Goal: Task Accomplishment & Management: Use online tool/utility

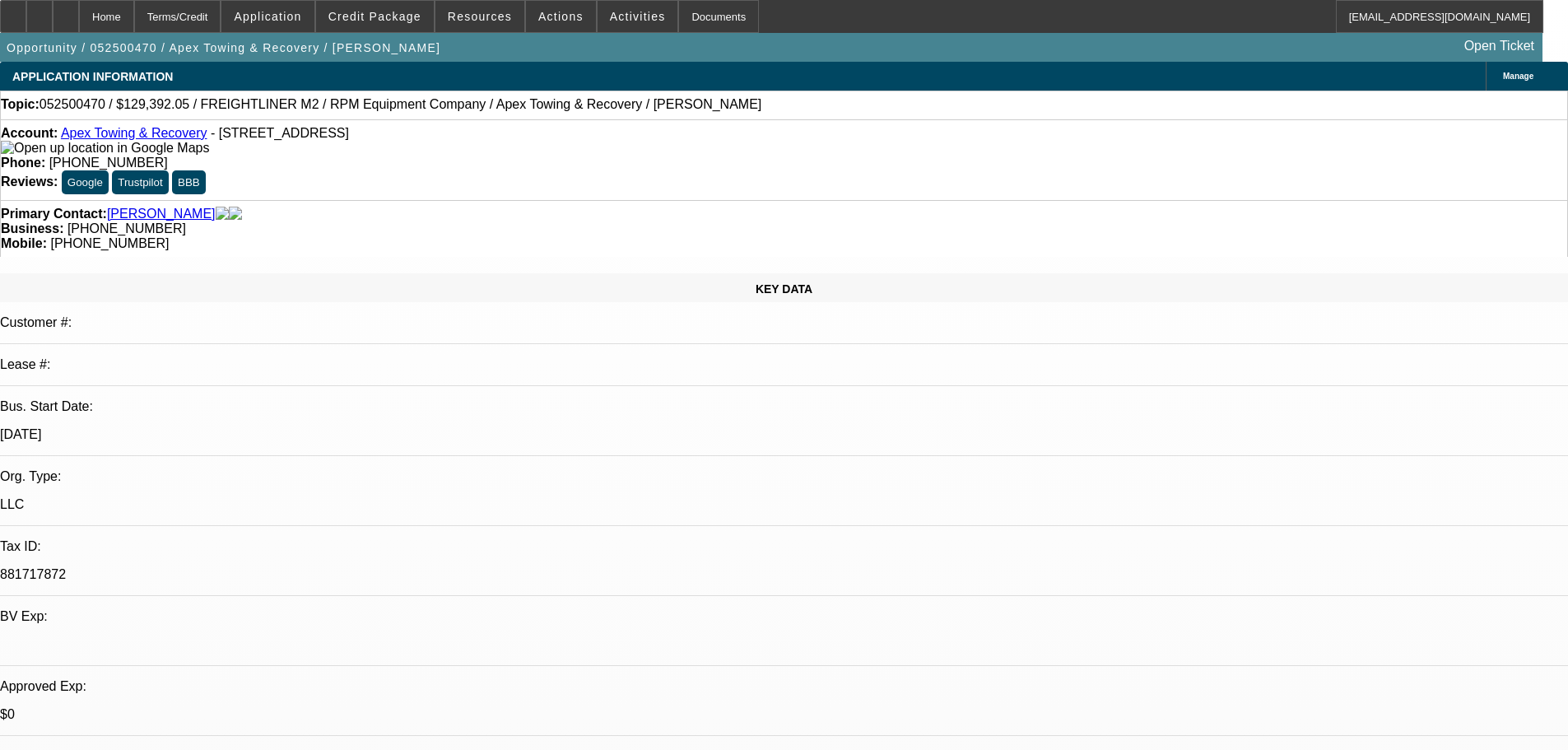
select select "0"
select select "6"
select select "0"
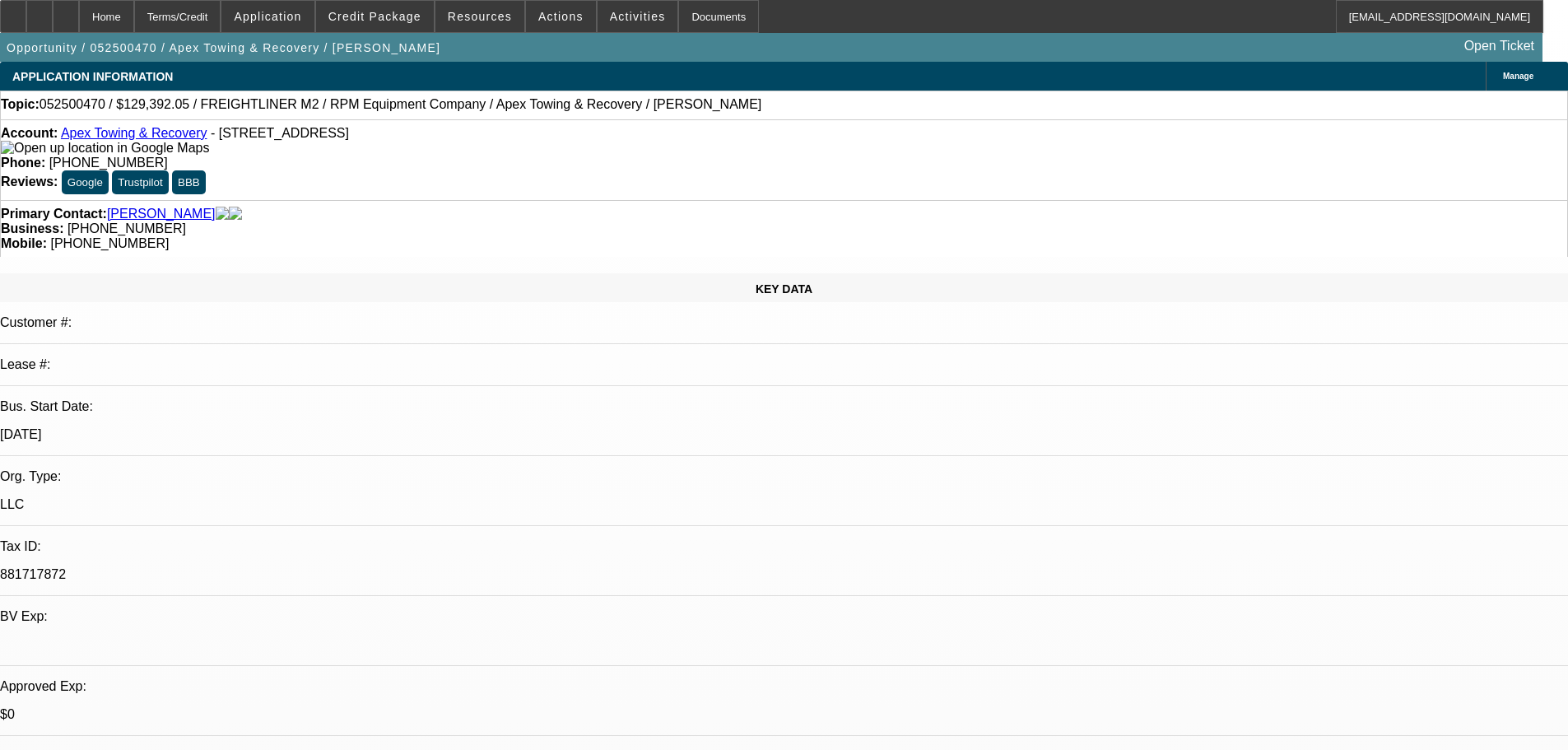
select select "0"
select select "6"
select select "0"
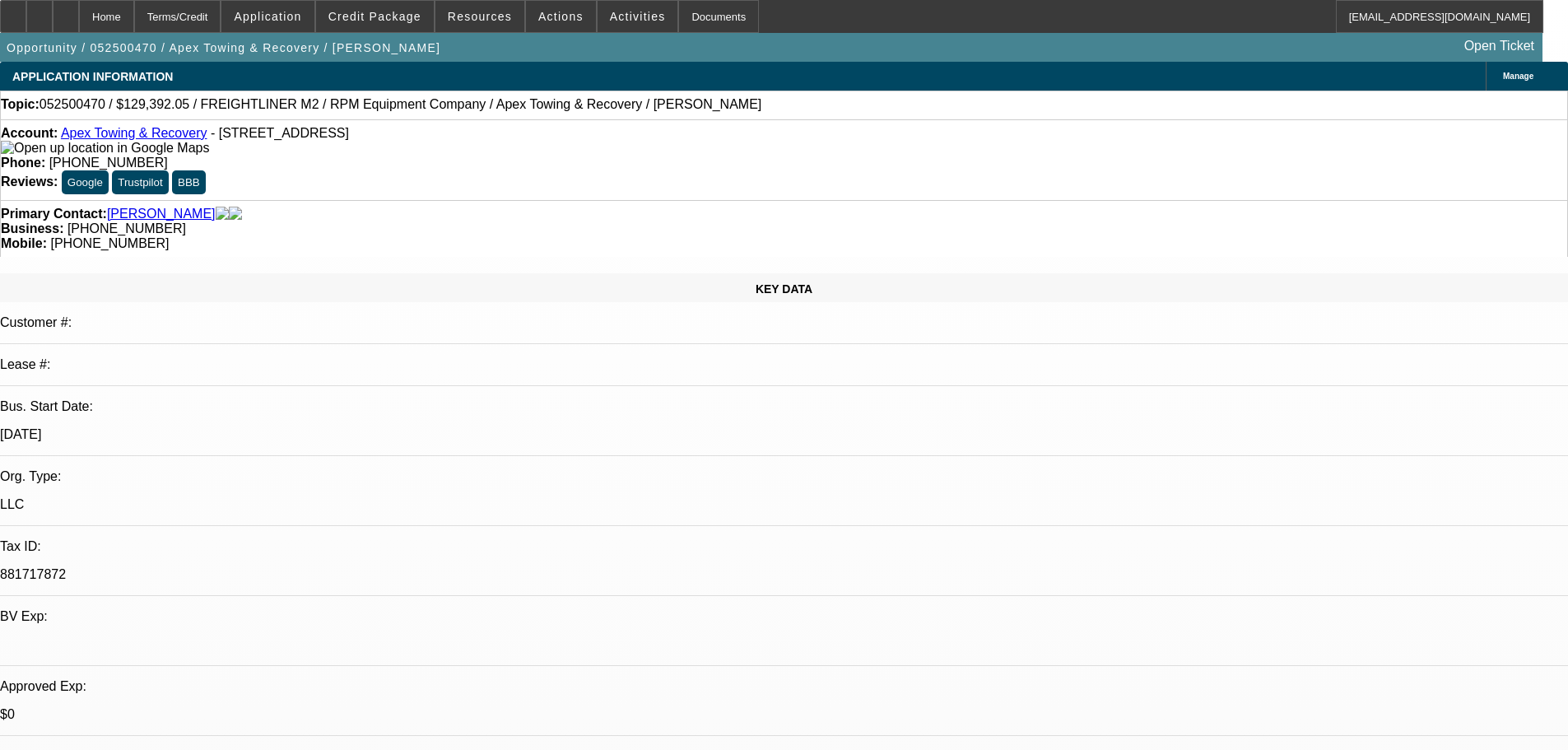
select select "0"
select select "6"
select select "0"
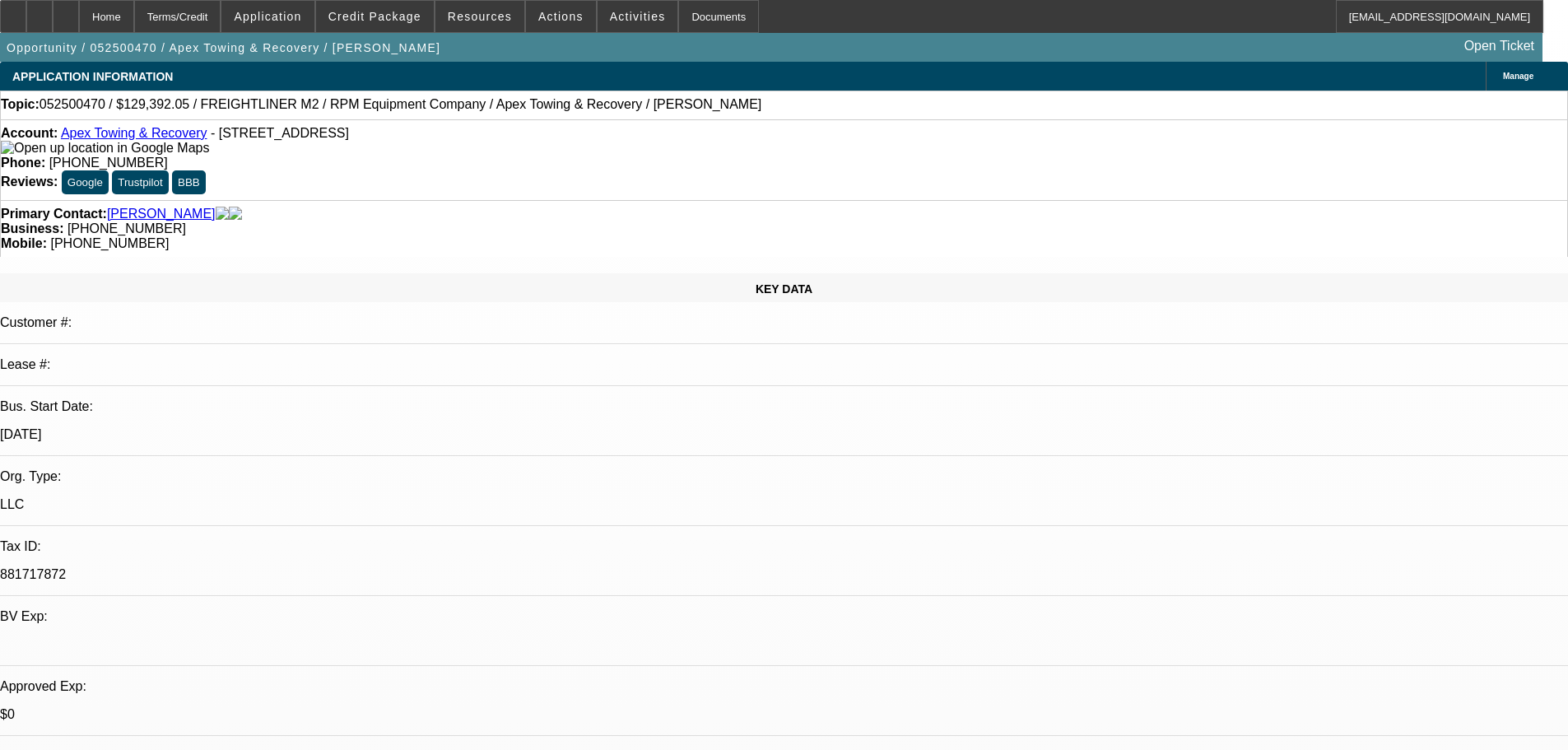
select select "6"
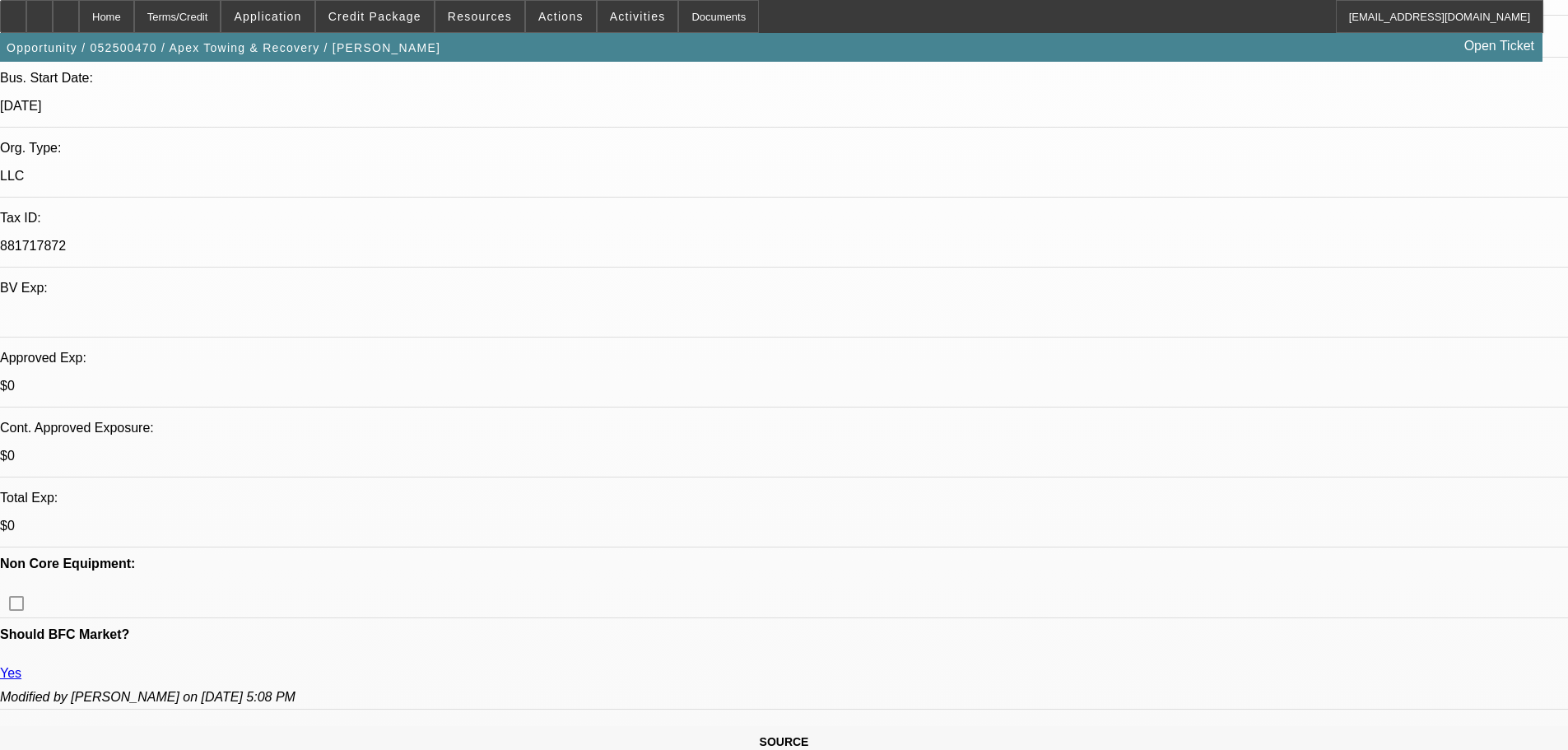
scroll to position [329, 0]
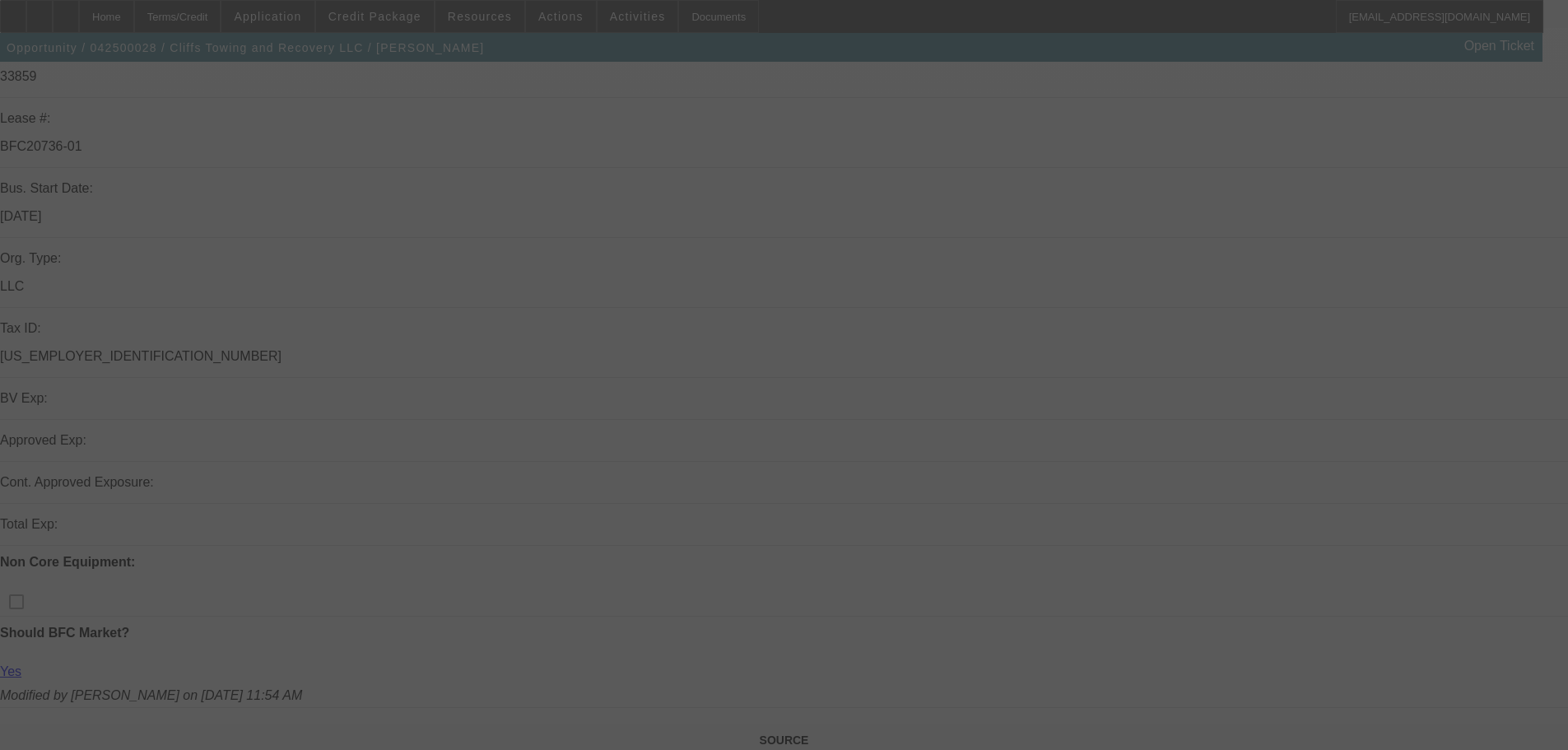
scroll to position [329, 0]
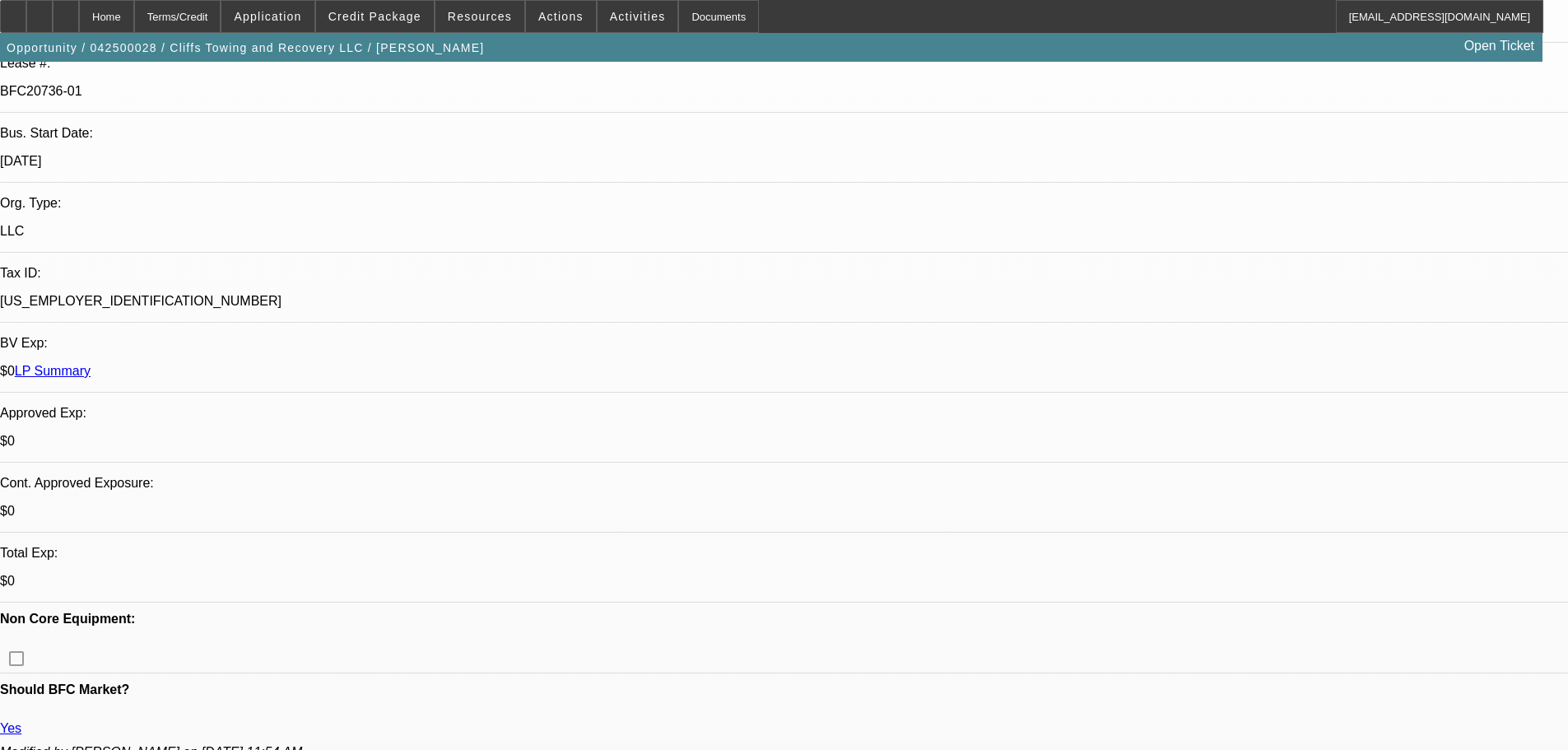
select select "0"
select select "2"
select select "0"
select select "6"
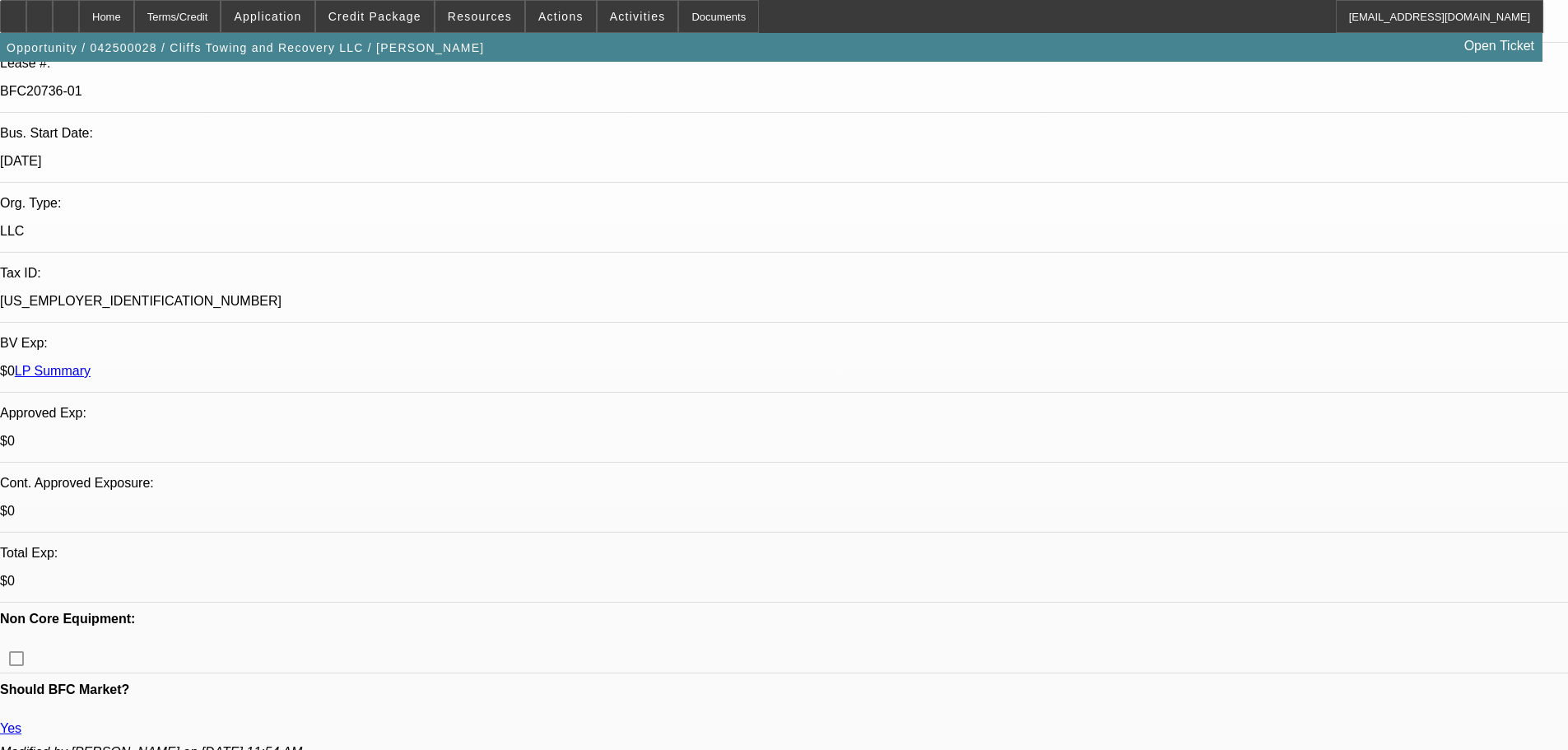
select select "0"
select select "2"
select select "0"
select select "6"
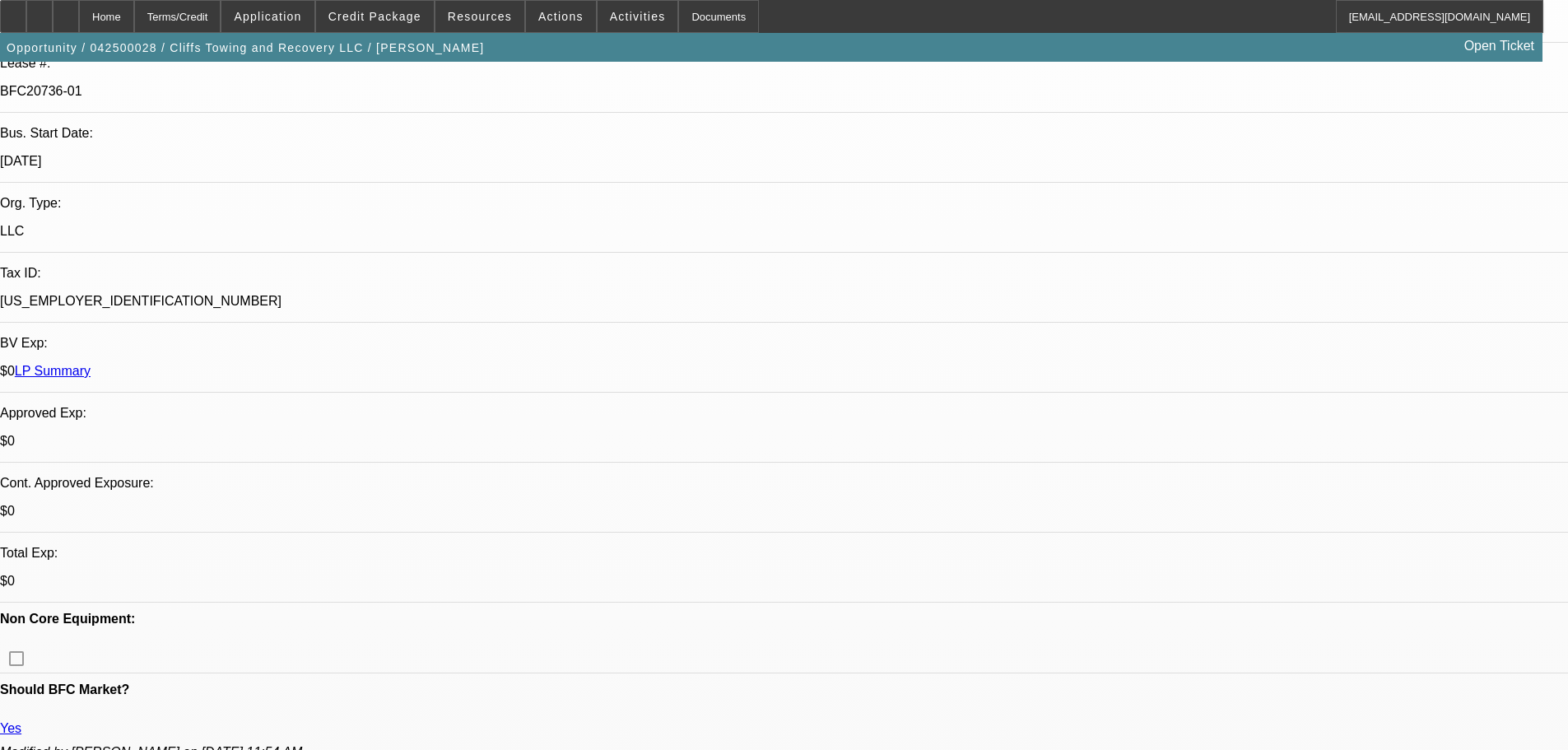
select select "0"
select select "2"
select select "0"
select select "6"
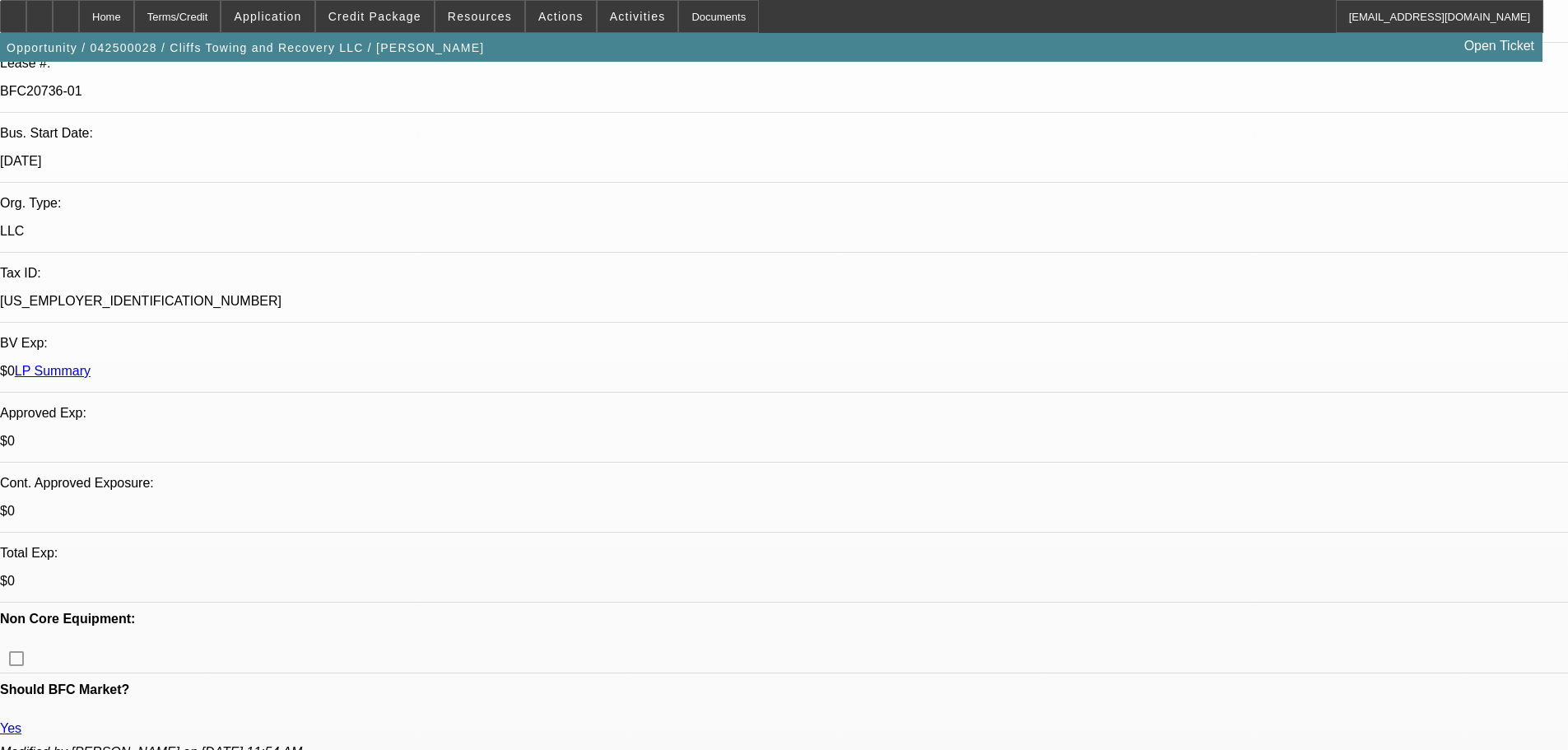
select select "0"
select select "2"
select select "0"
select select "6"
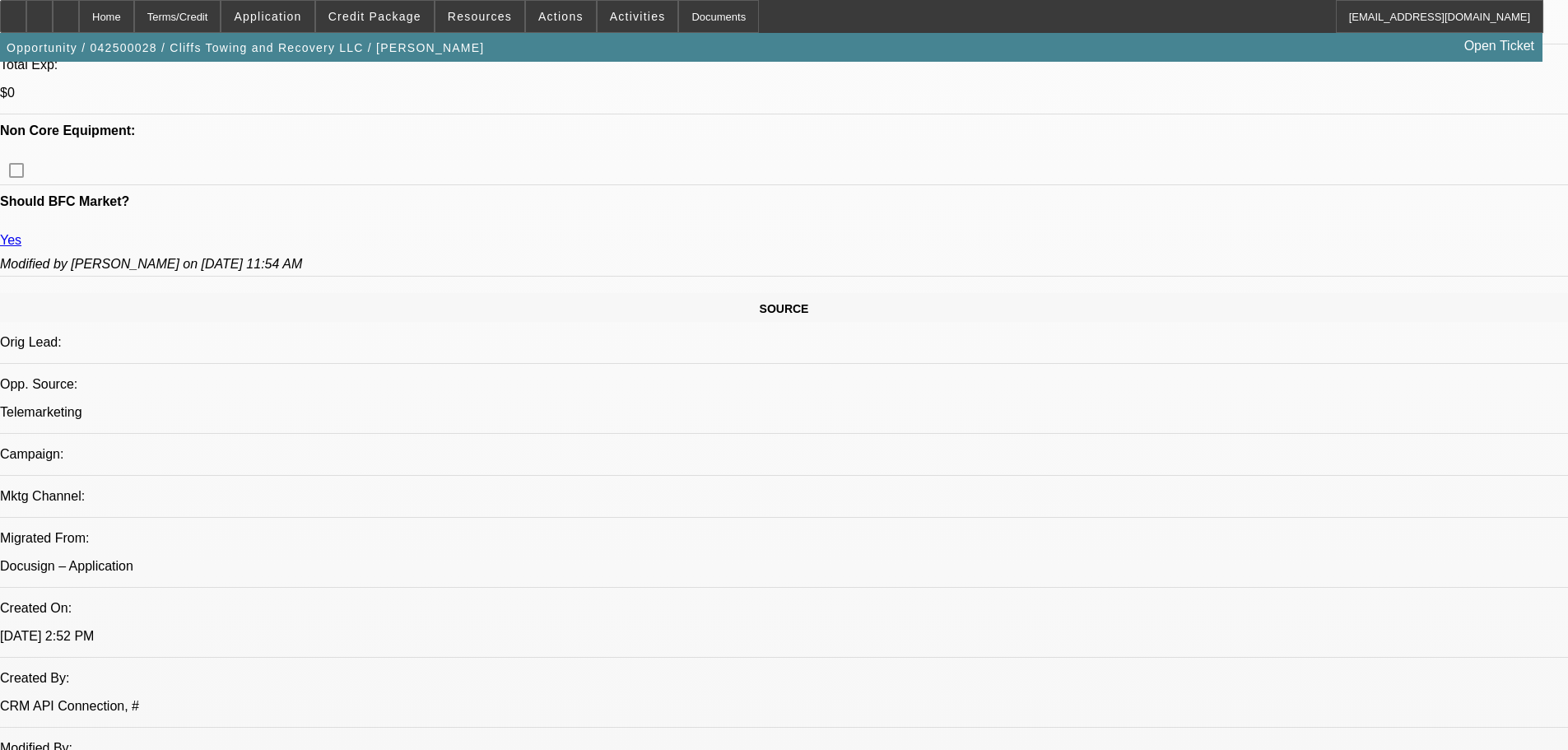
scroll to position [823, 0]
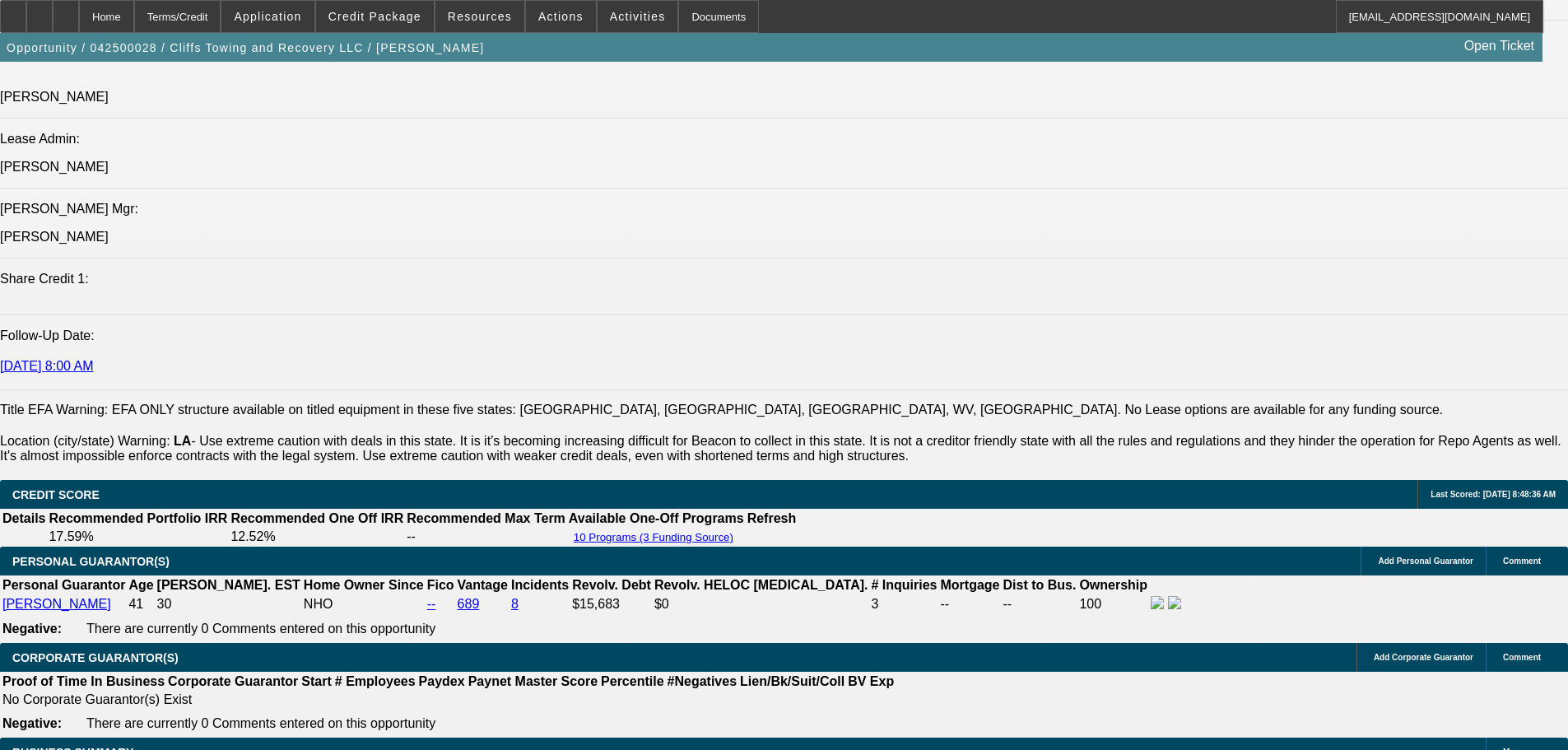
scroll to position [1975, 0]
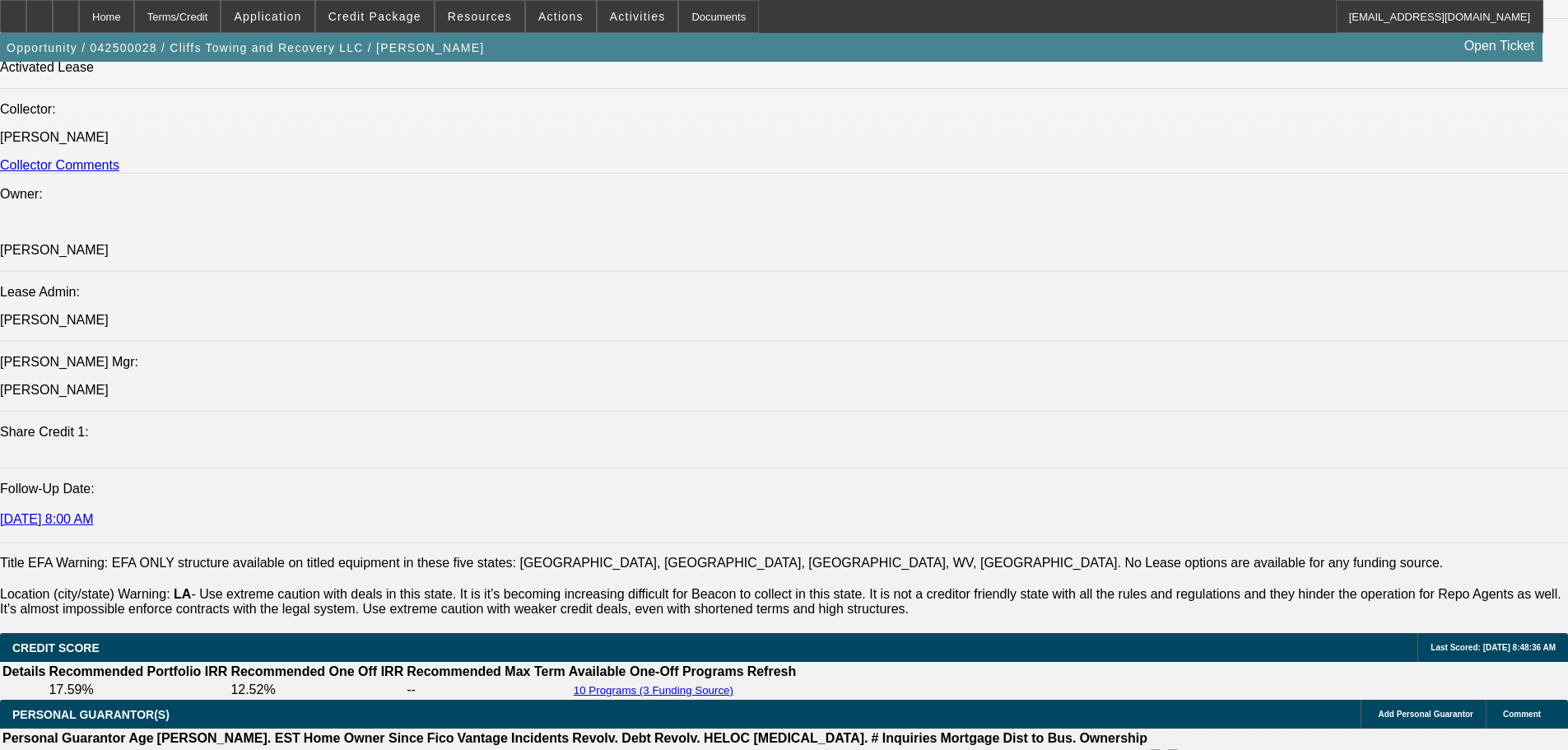
drag, startPoint x: 93, startPoint y: 333, endPoint x: 228, endPoint y: 339, distance: 135.1
drag, startPoint x: 406, startPoint y: 339, endPoint x: 425, endPoint y: 343, distance: 19.4
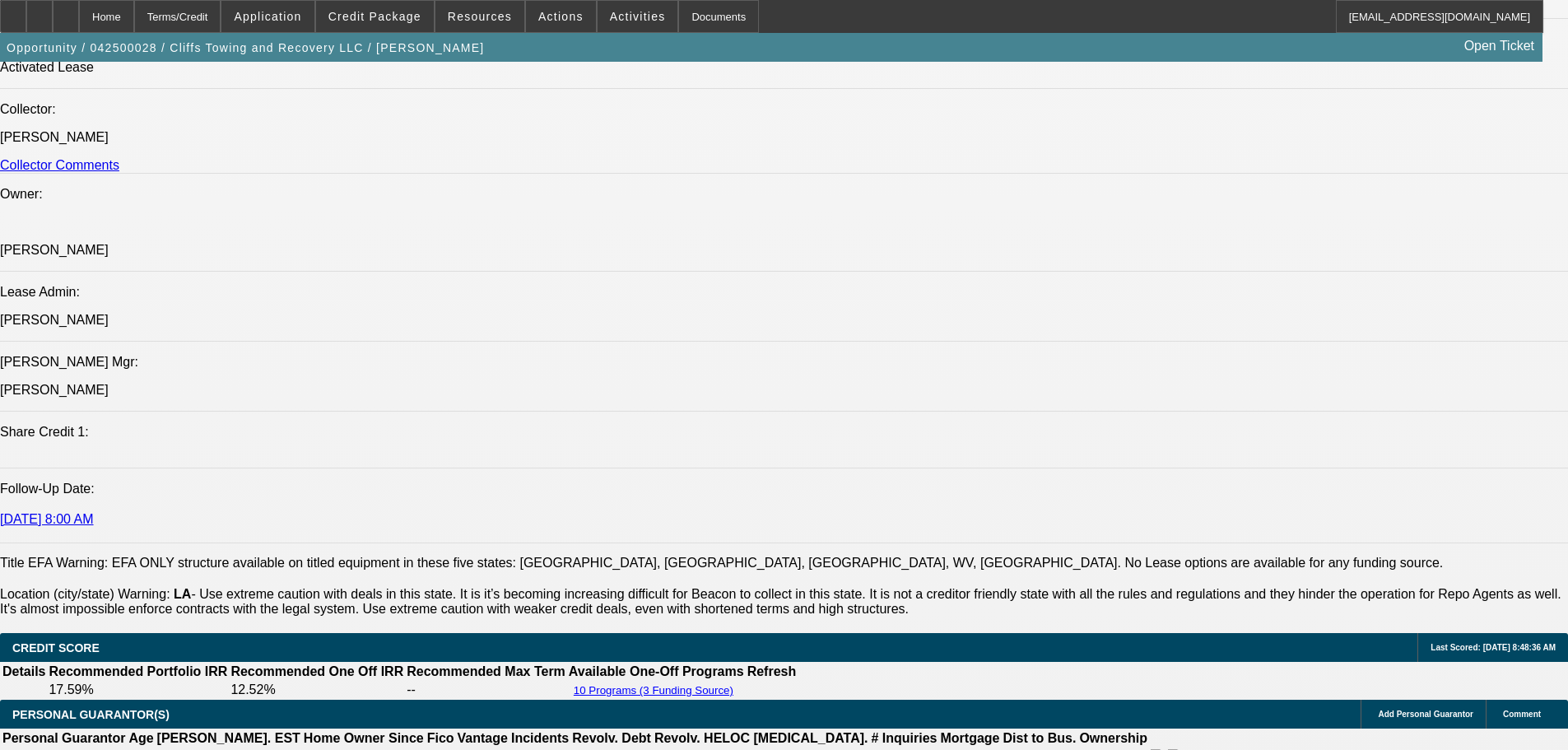
drag, startPoint x: 442, startPoint y: 338, endPoint x: 387, endPoint y: 339, distance: 55.0
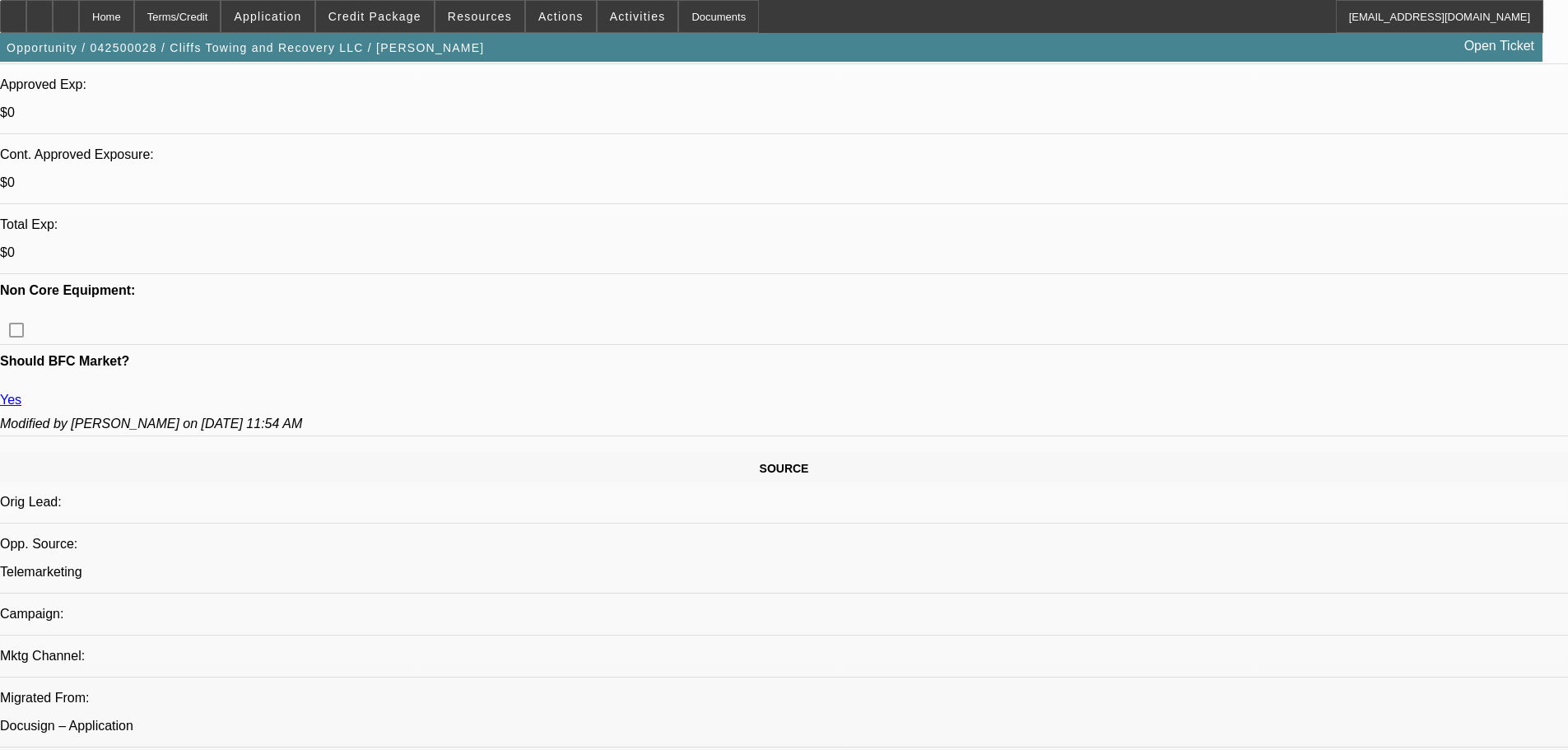
scroll to position [659, 0]
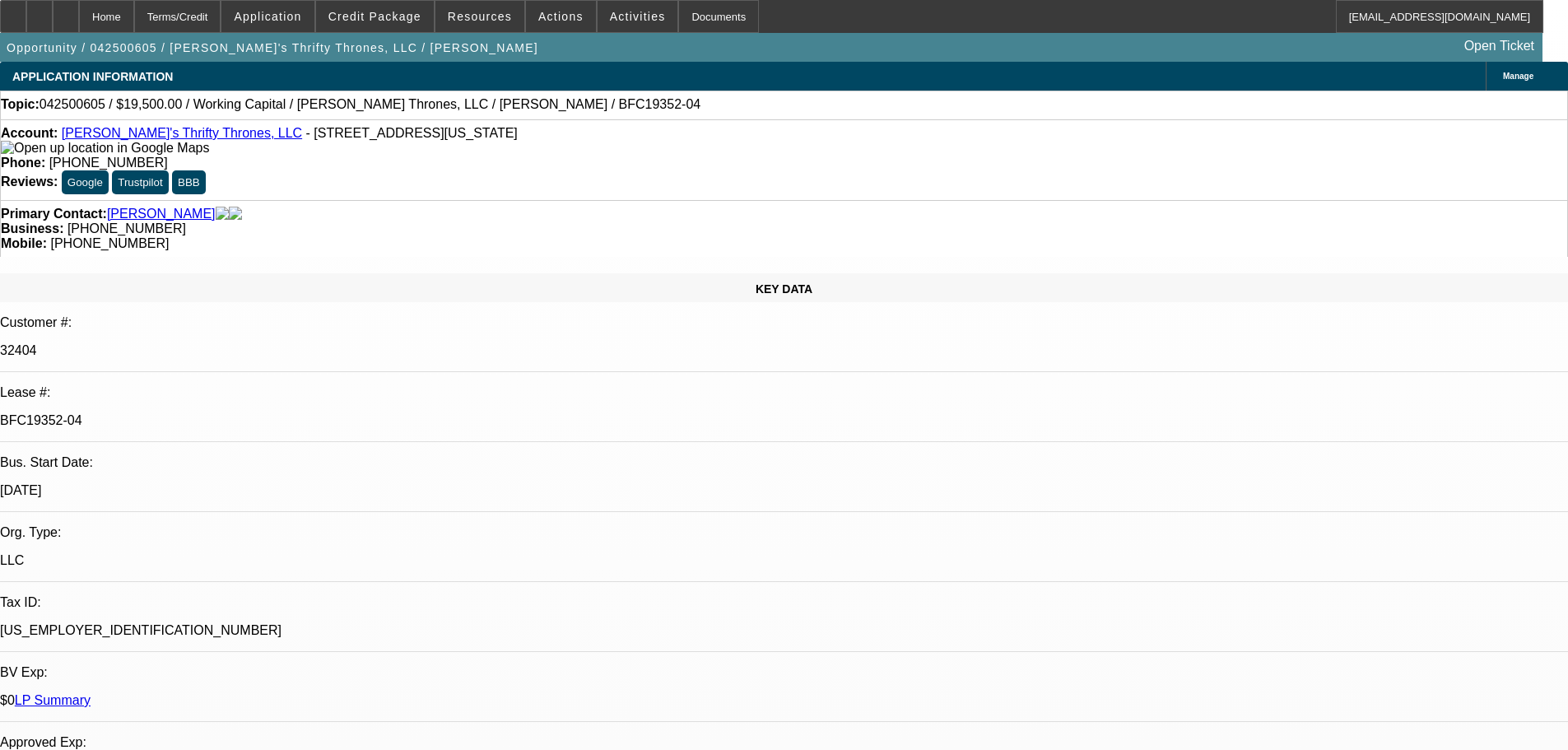
select select "0"
select select "2"
select select "0"
select select "6"
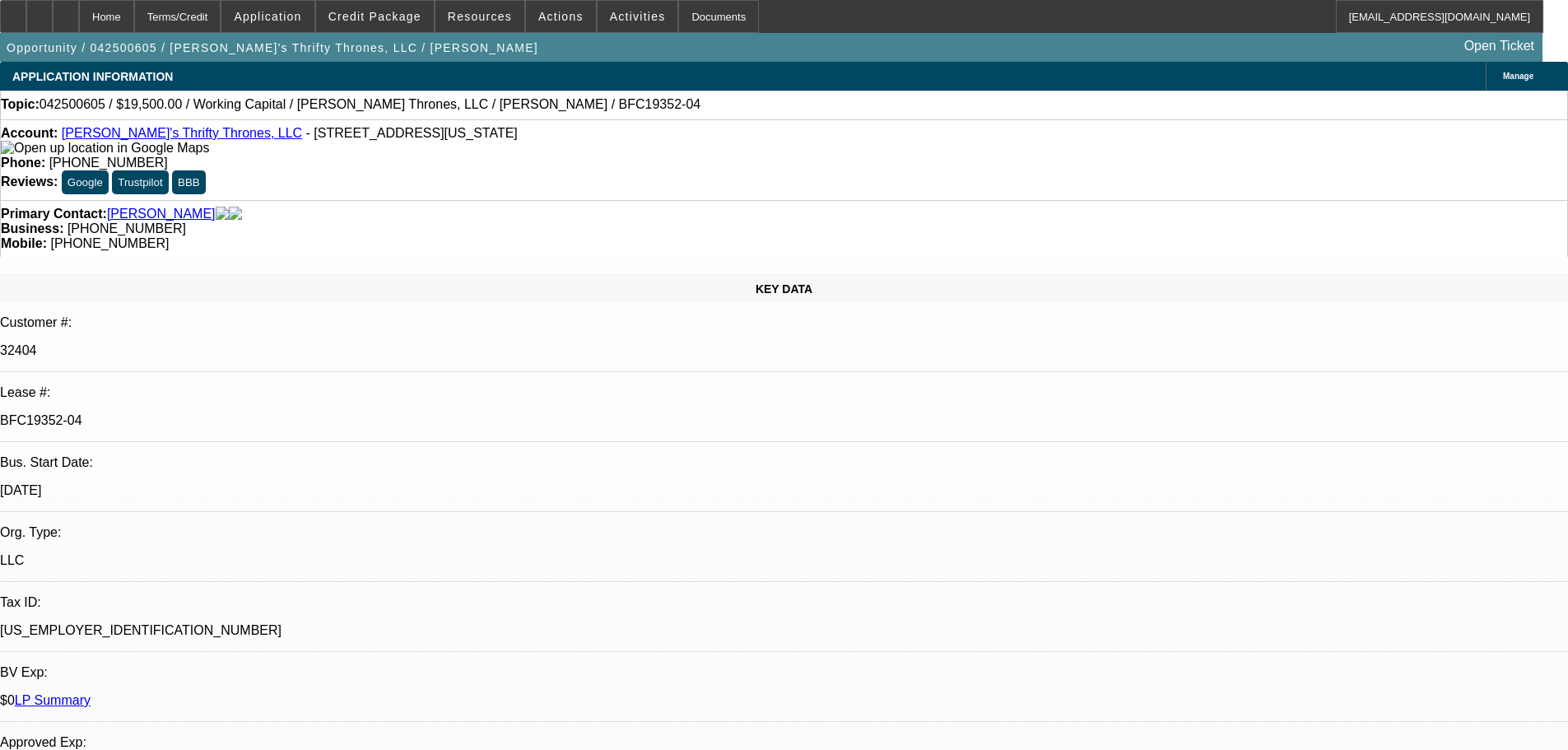
select select "0"
select select "2"
select select "0"
select select "6"
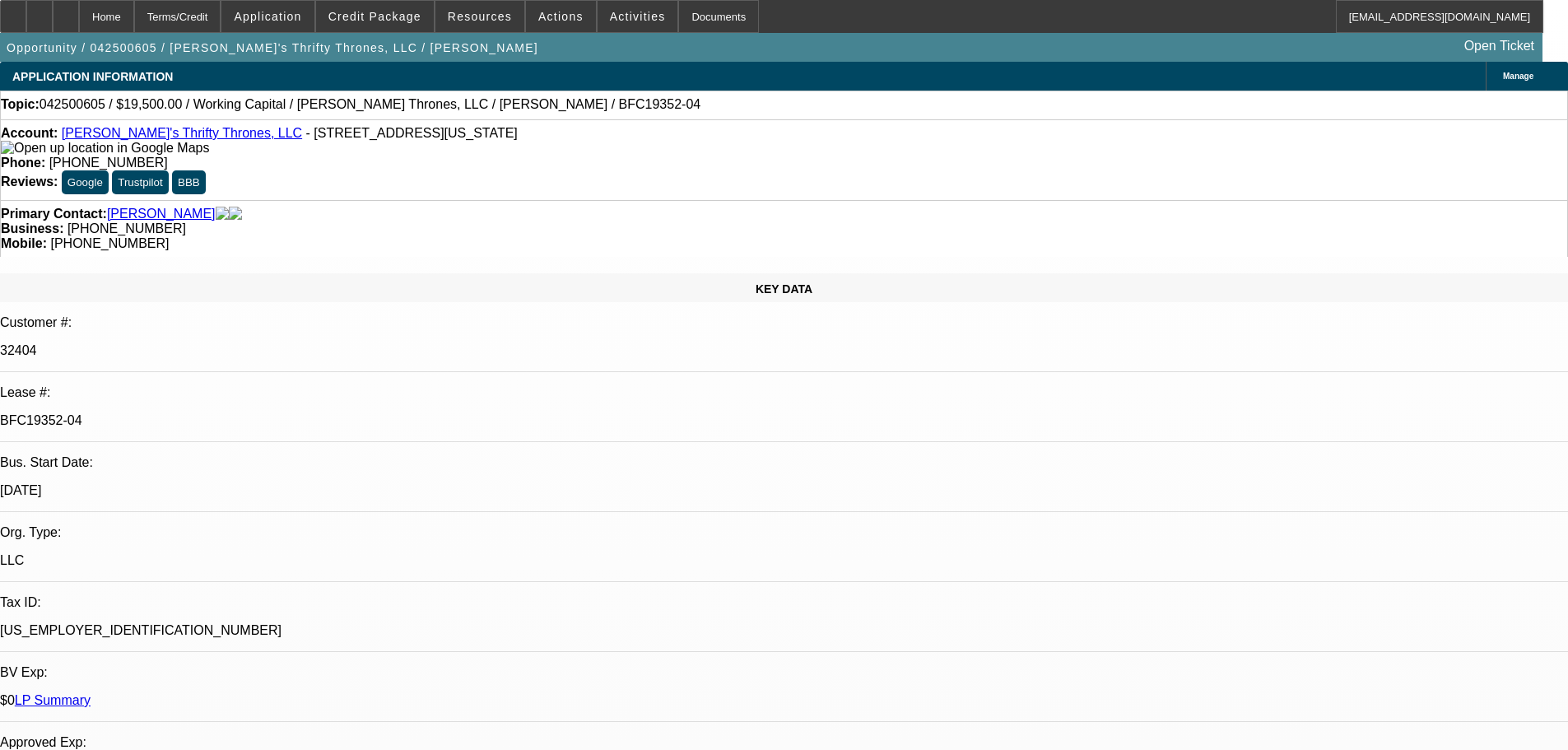
select select "0"
select select "6"
select select "0"
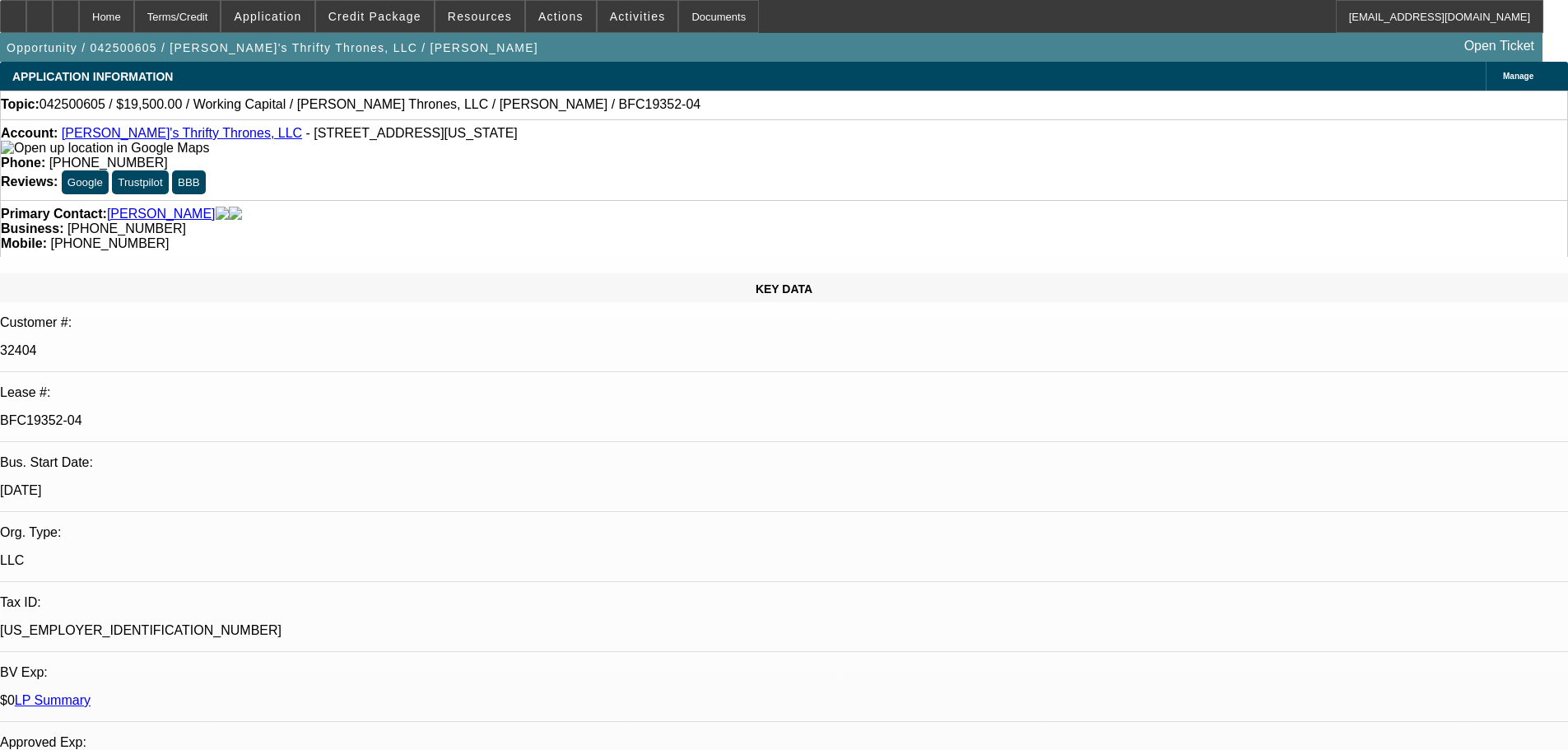
select select "0"
select select "6"
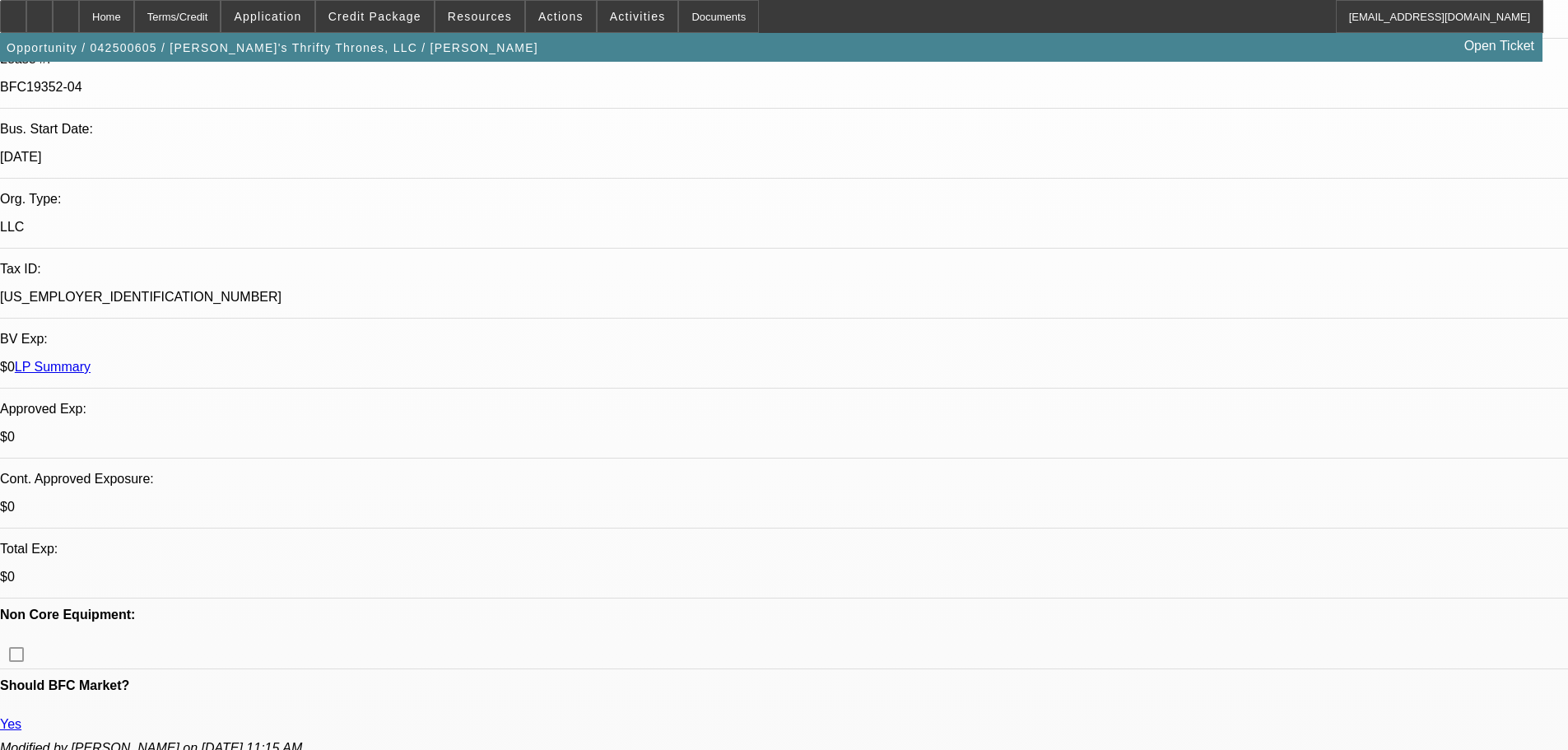
scroll to position [329, 0]
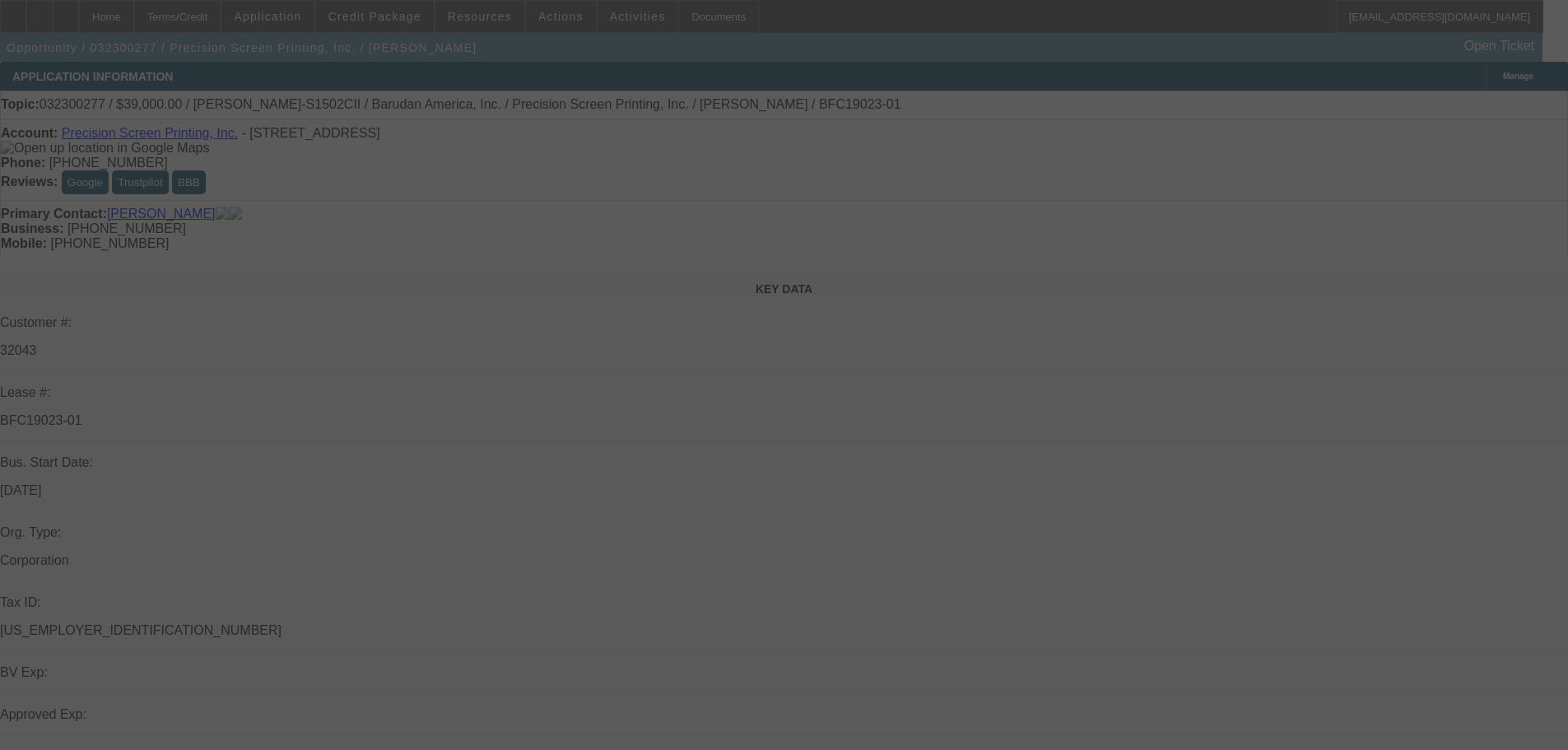
scroll to position [165, 0]
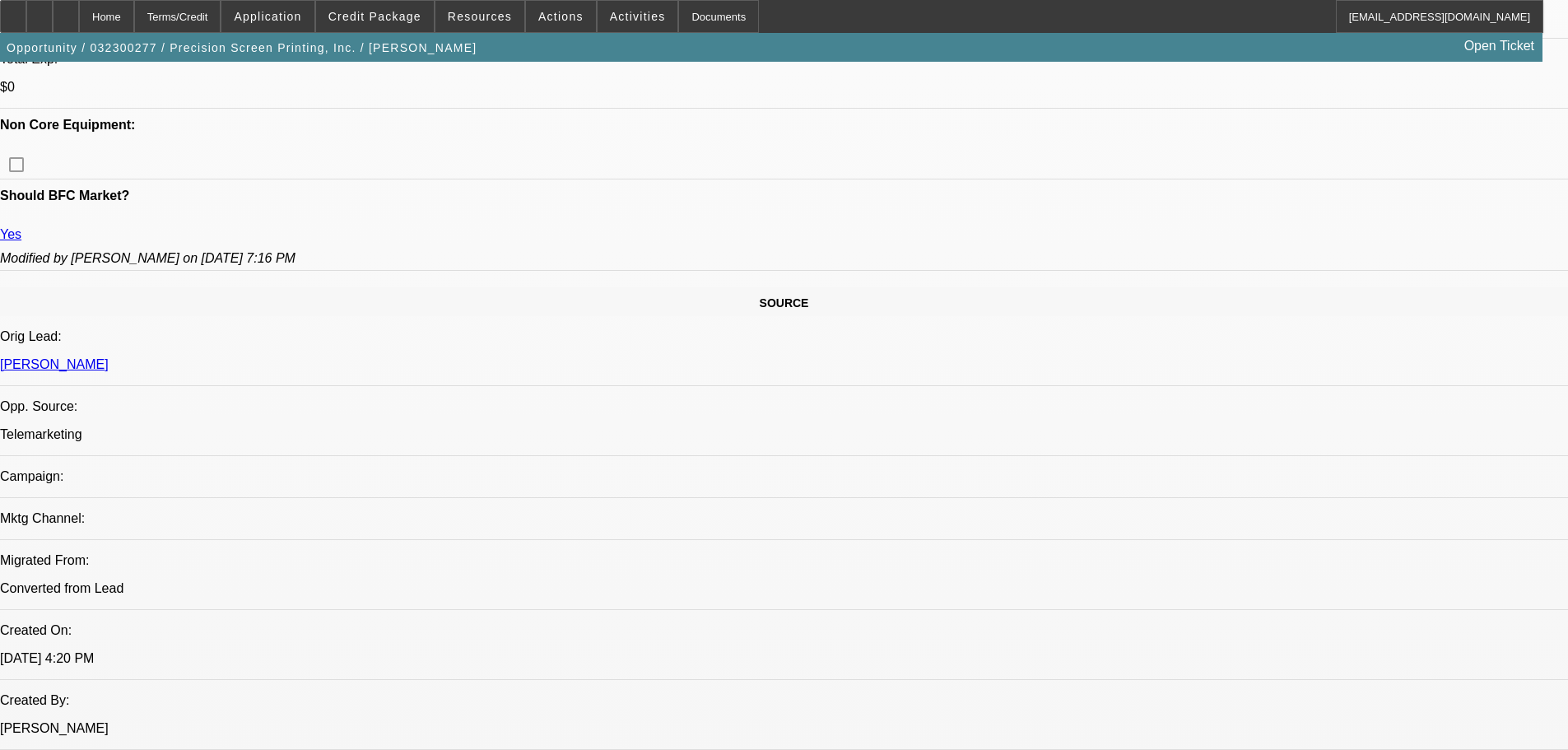
select select "0"
select select "6"
select select "0"
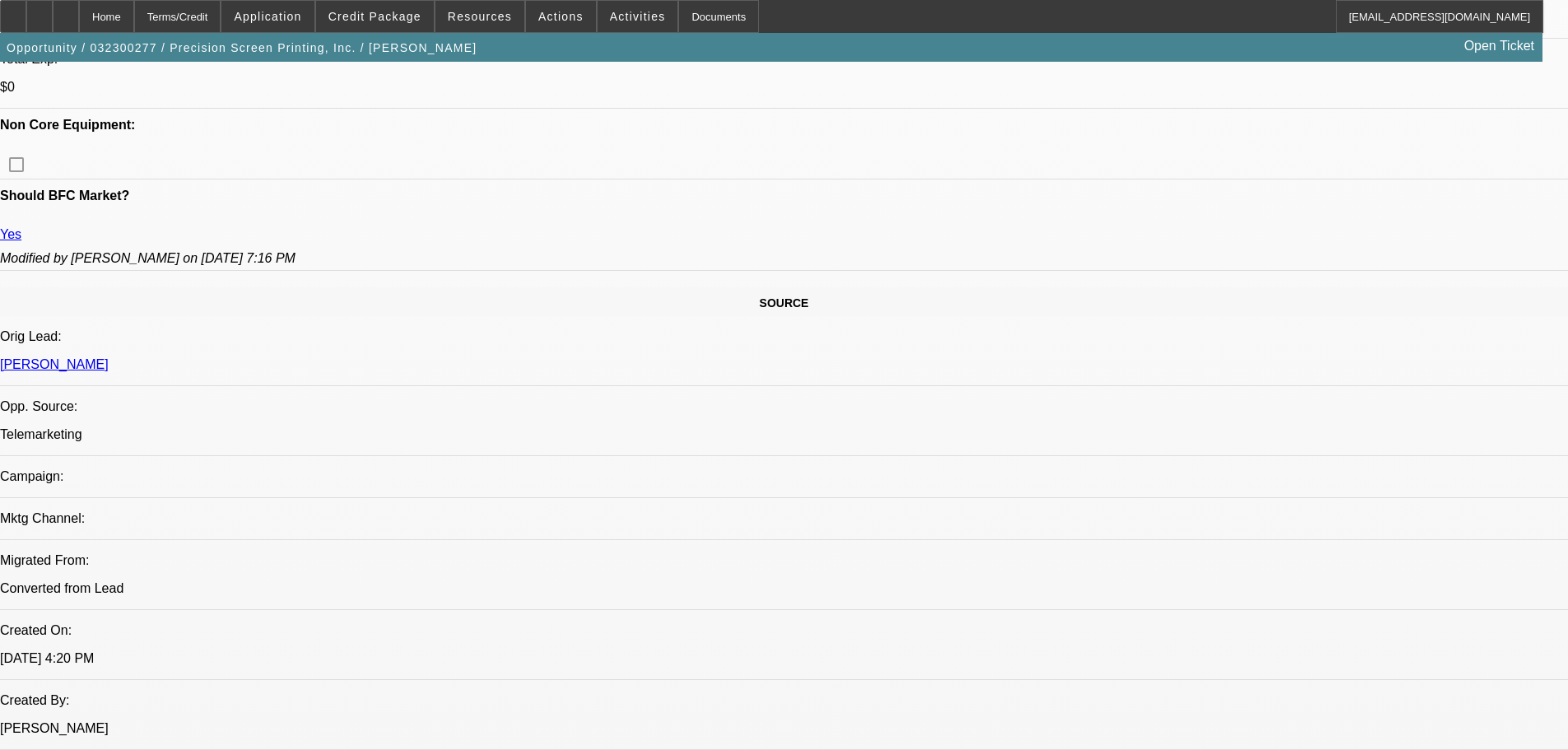
select select "0"
select select "2"
select select "0"
select select "6"
select select "0"
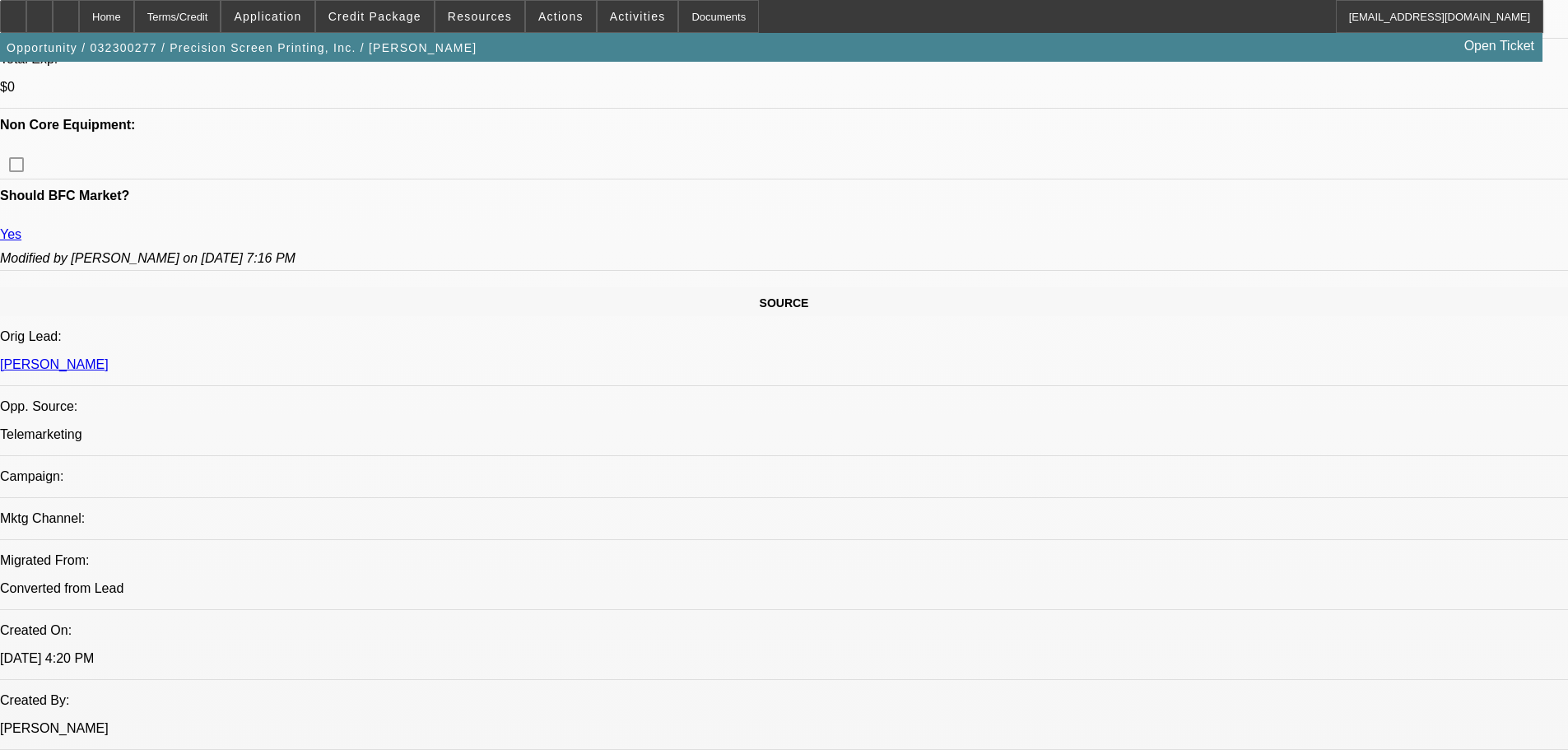
select select "0"
select select "6"
select select "0"
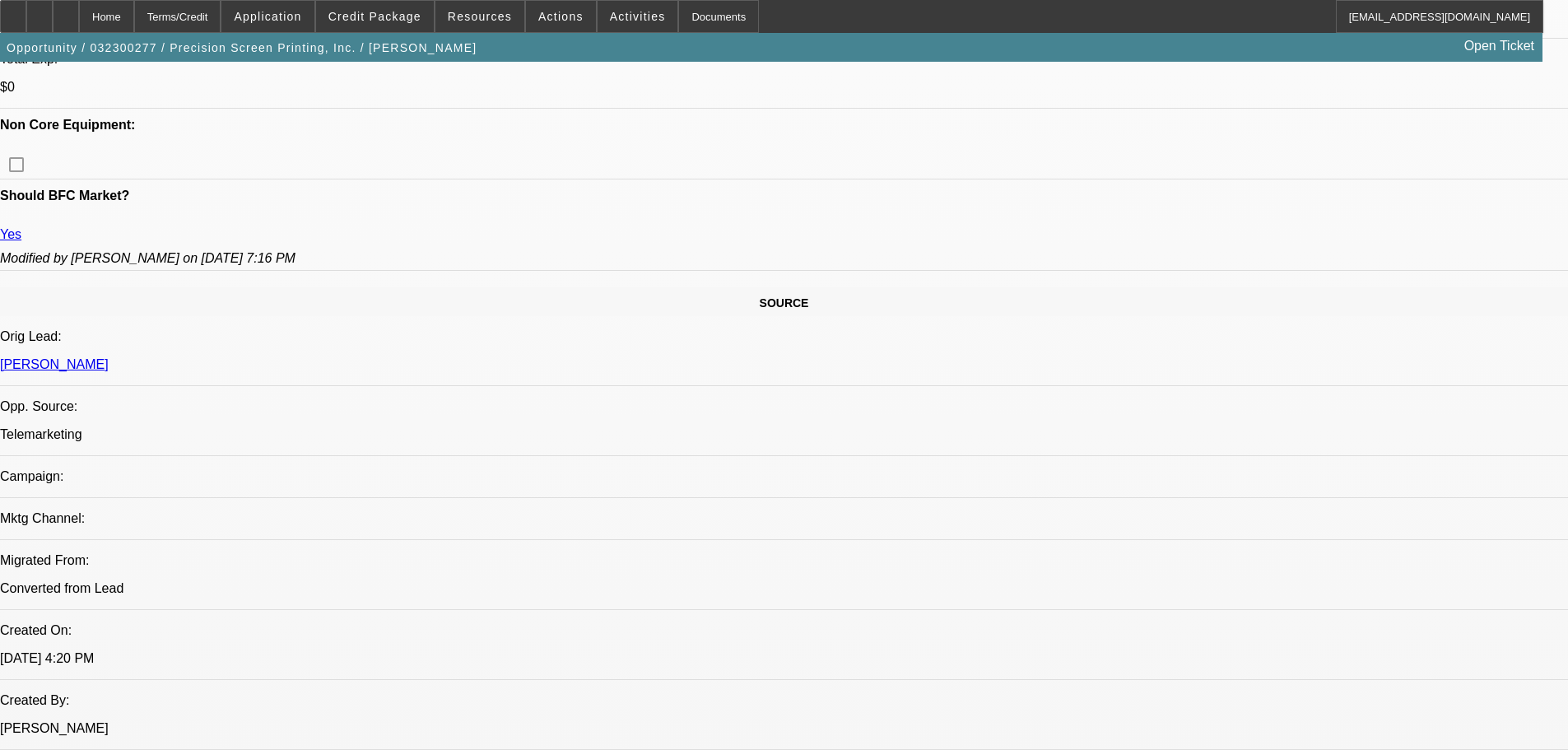
select select "3"
select select "0"
select select "6"
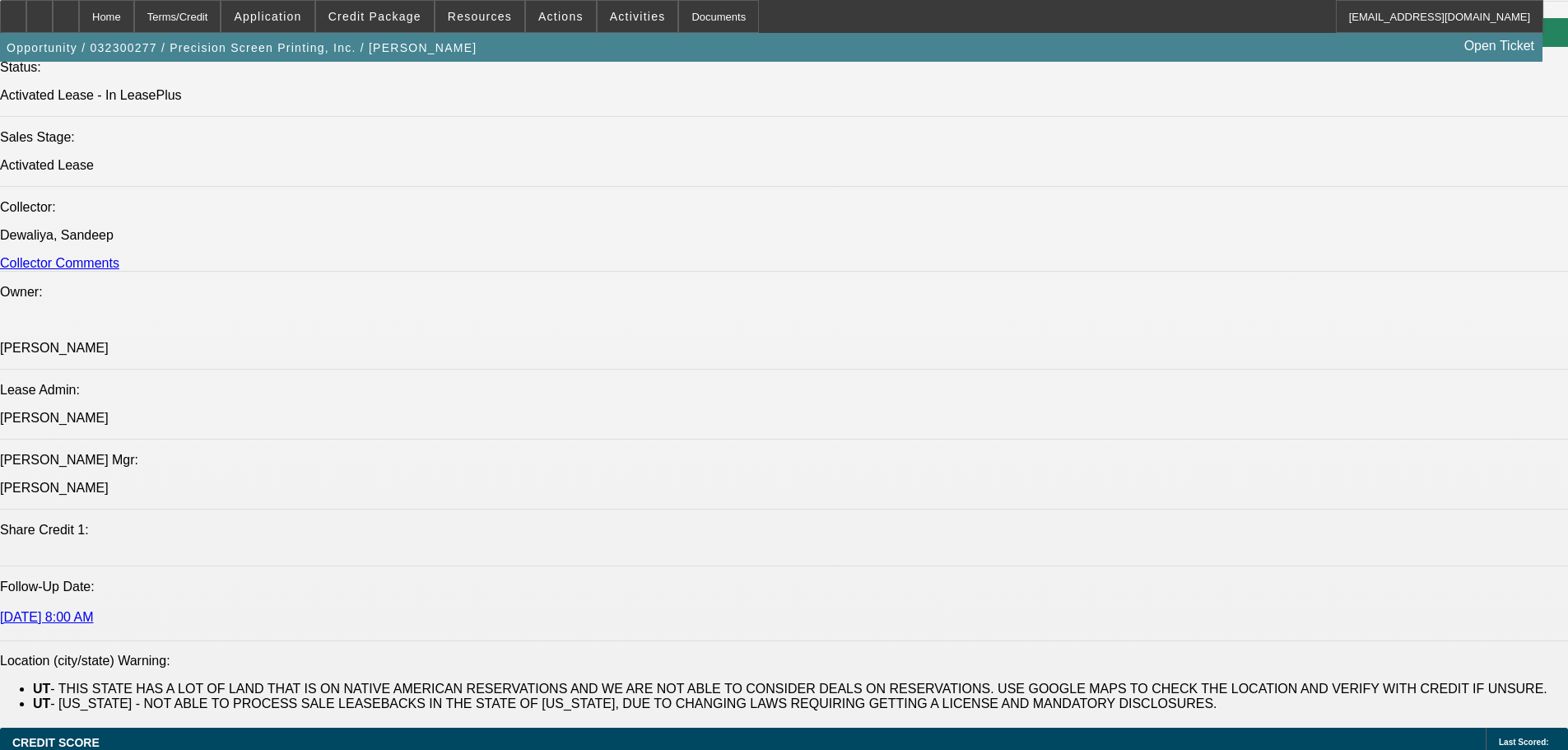
scroll to position [1905, 0]
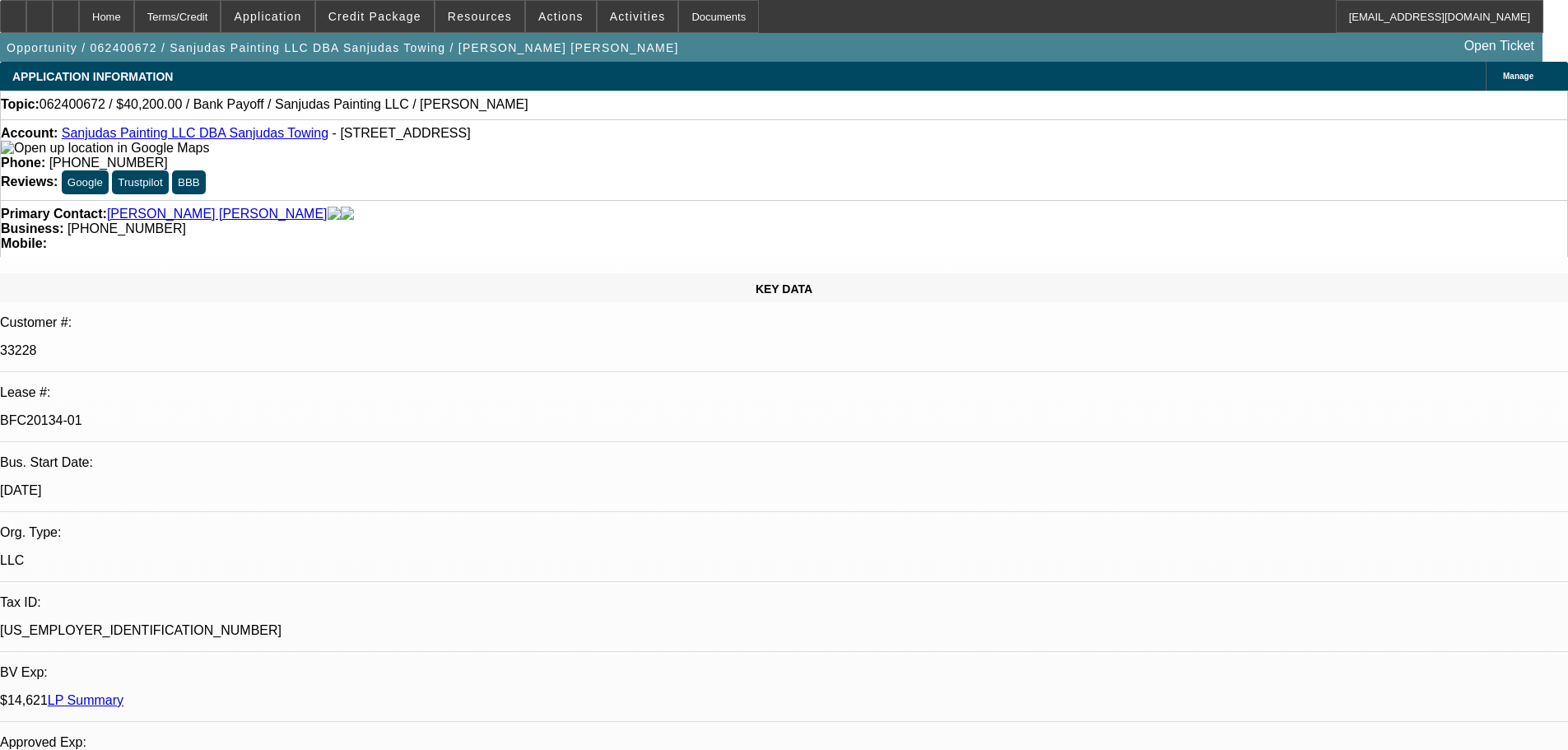
select select "0"
select select "2"
select select "0"
select select "6"
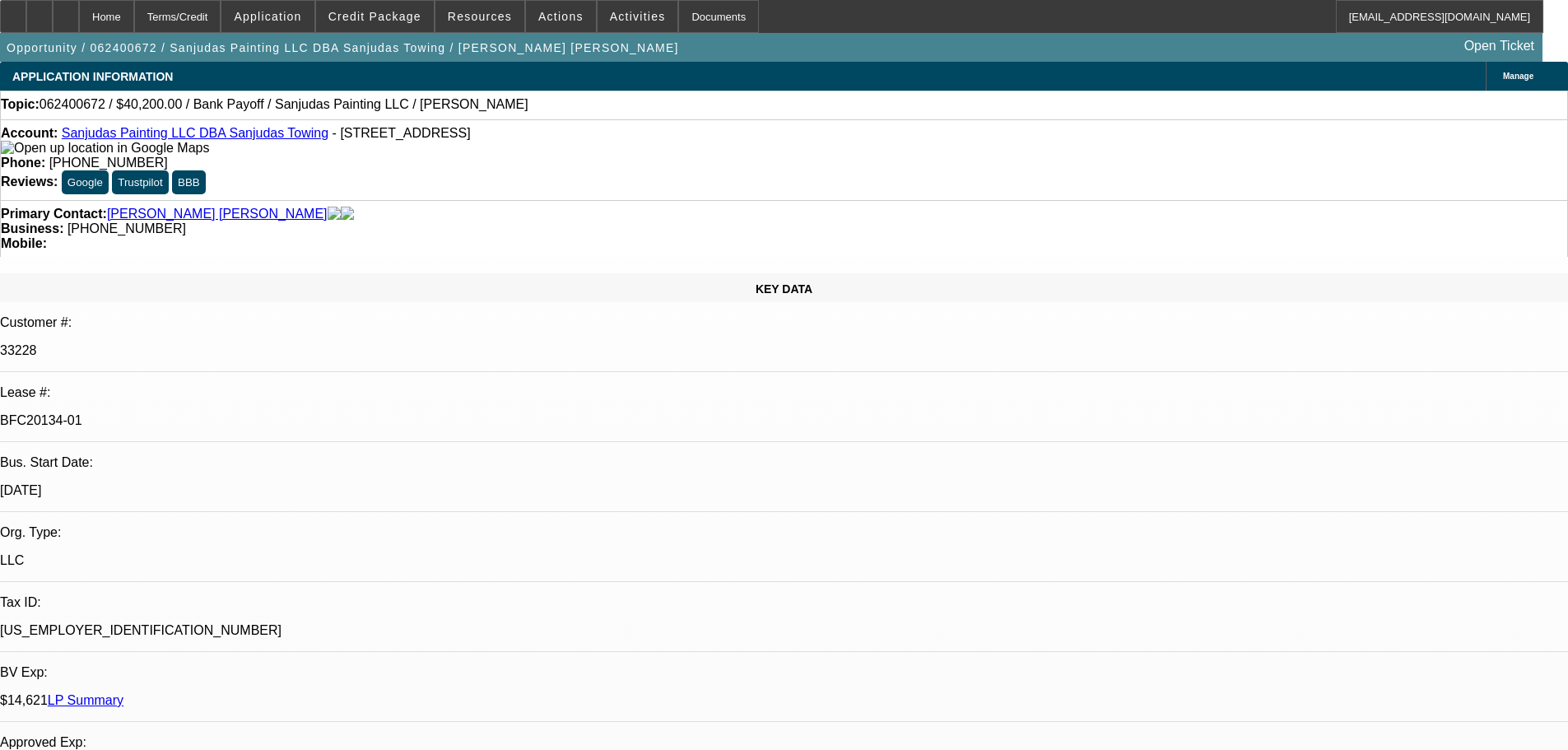
select select "0"
select select "2"
select select "0"
select select "6"
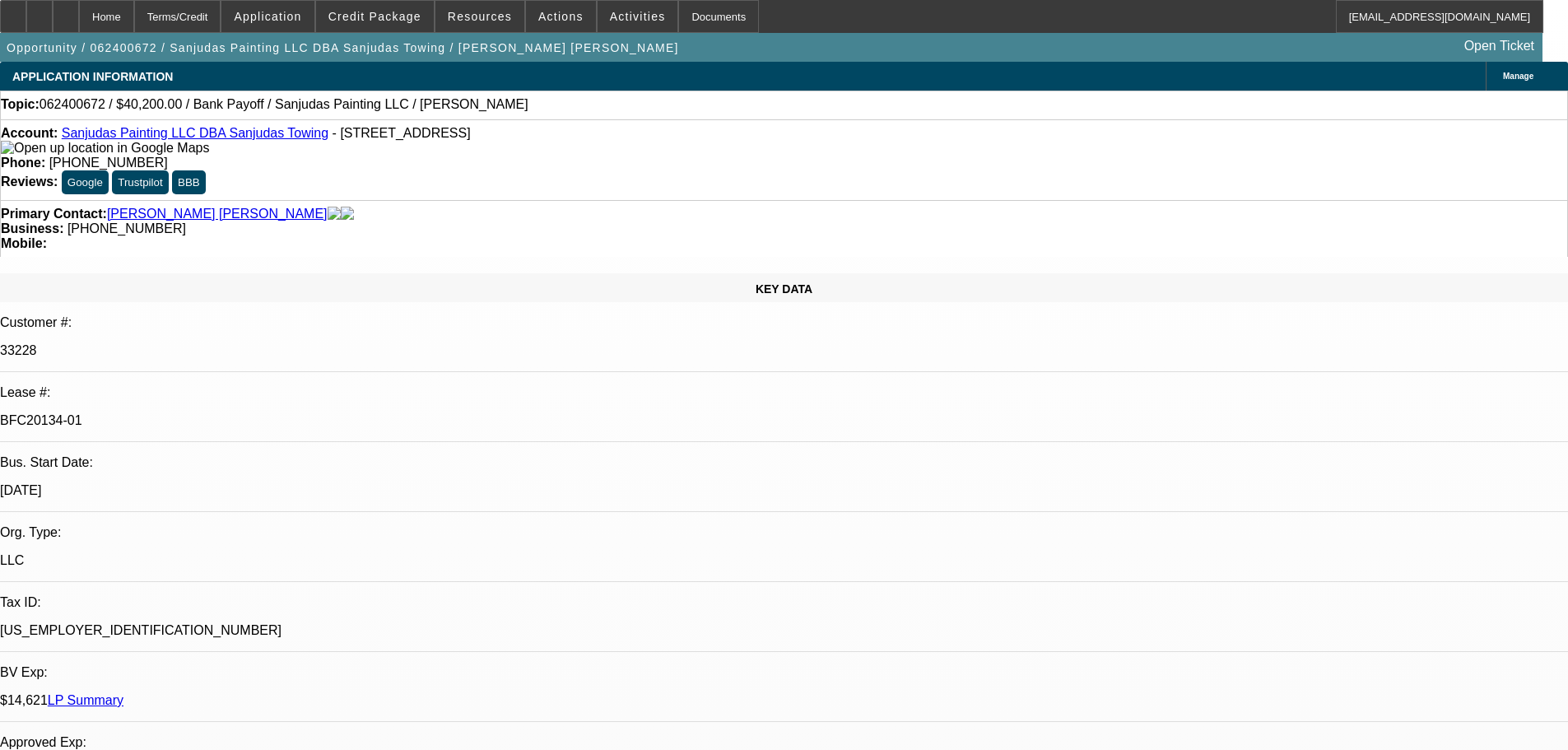
select select "0"
select select "2"
select select "0"
select select "6"
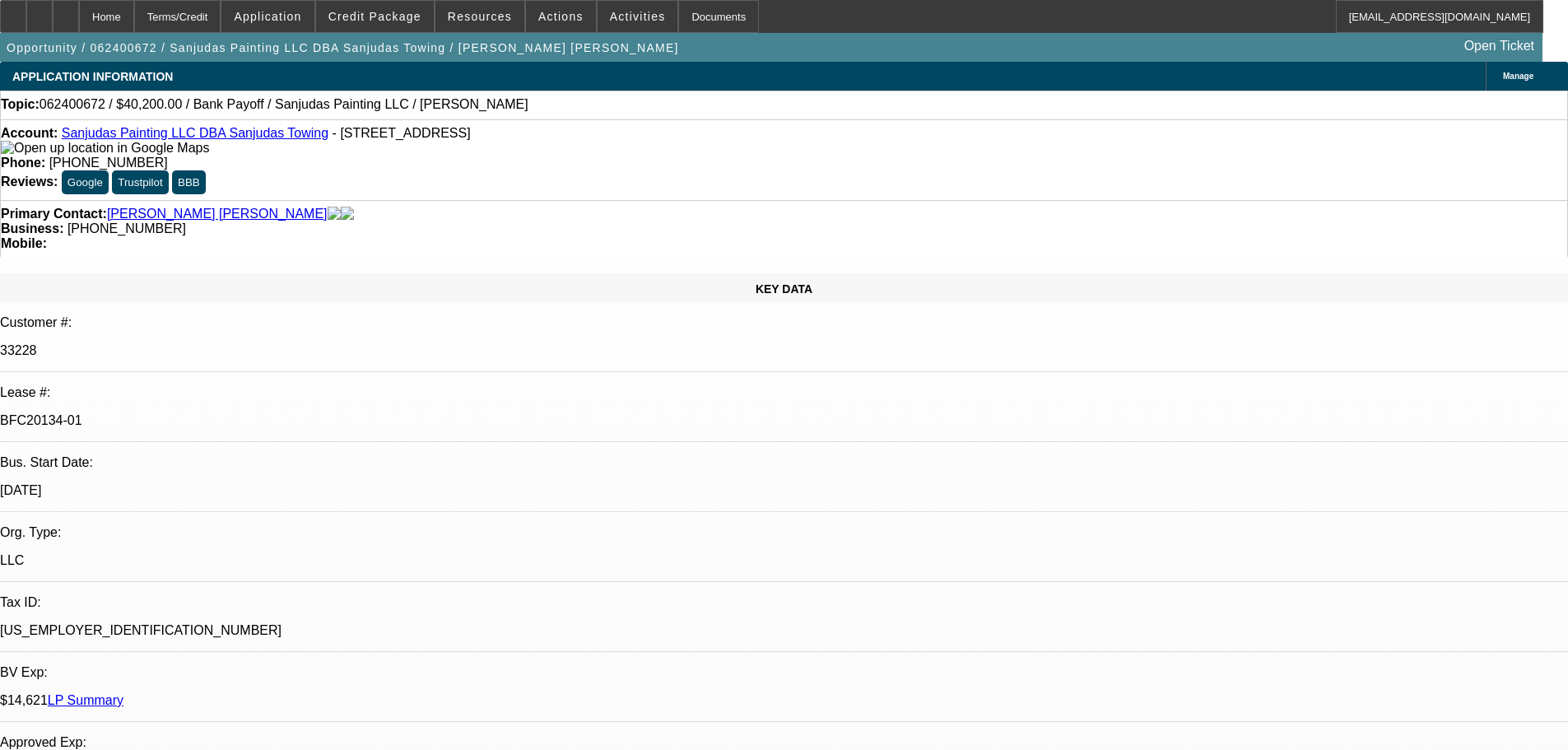
select select "0"
select select "2"
select select "0"
select select "6"
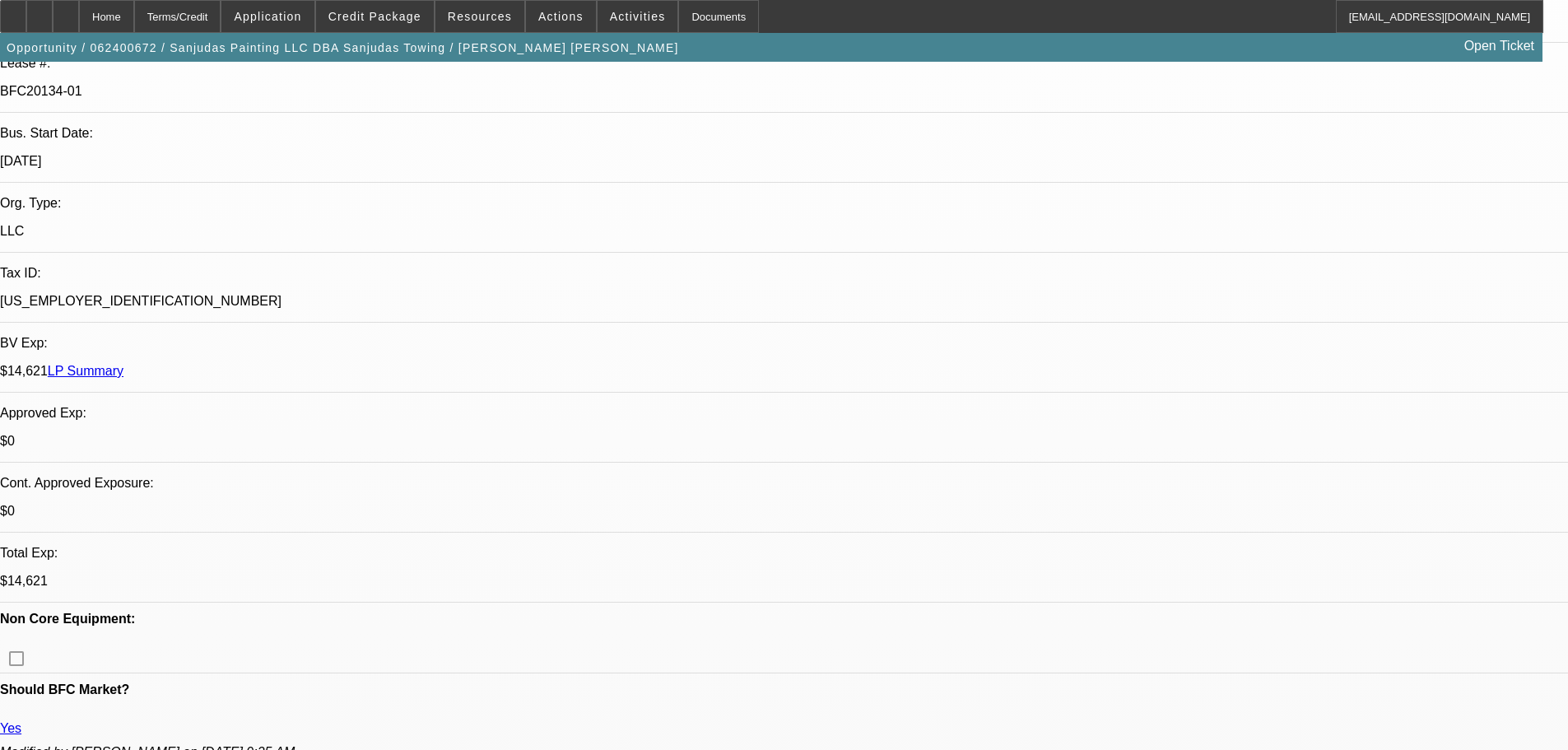
scroll to position [329, 0]
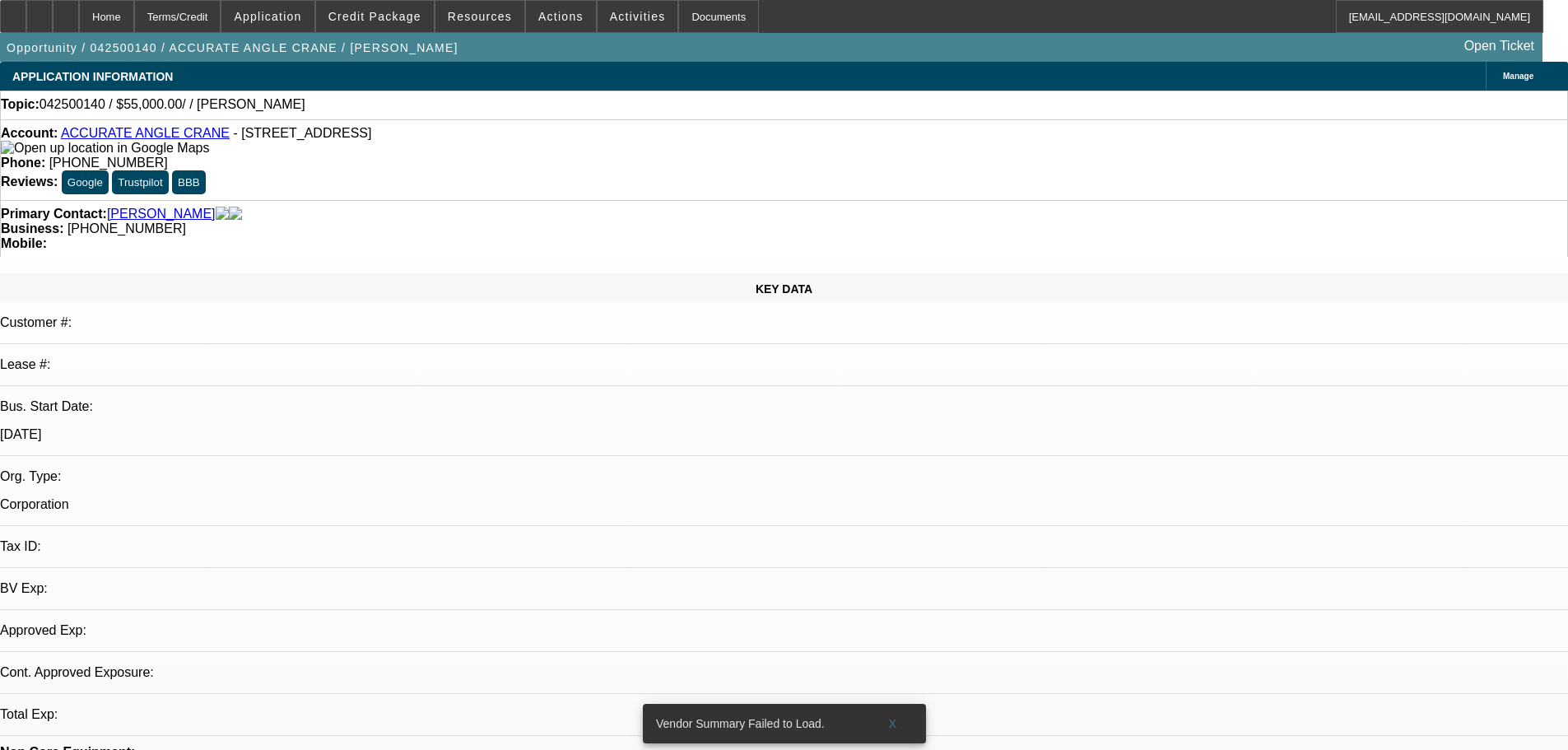
select select "0"
select select "2"
select select "0.1"
select select "4"
